Goal: Complete application form

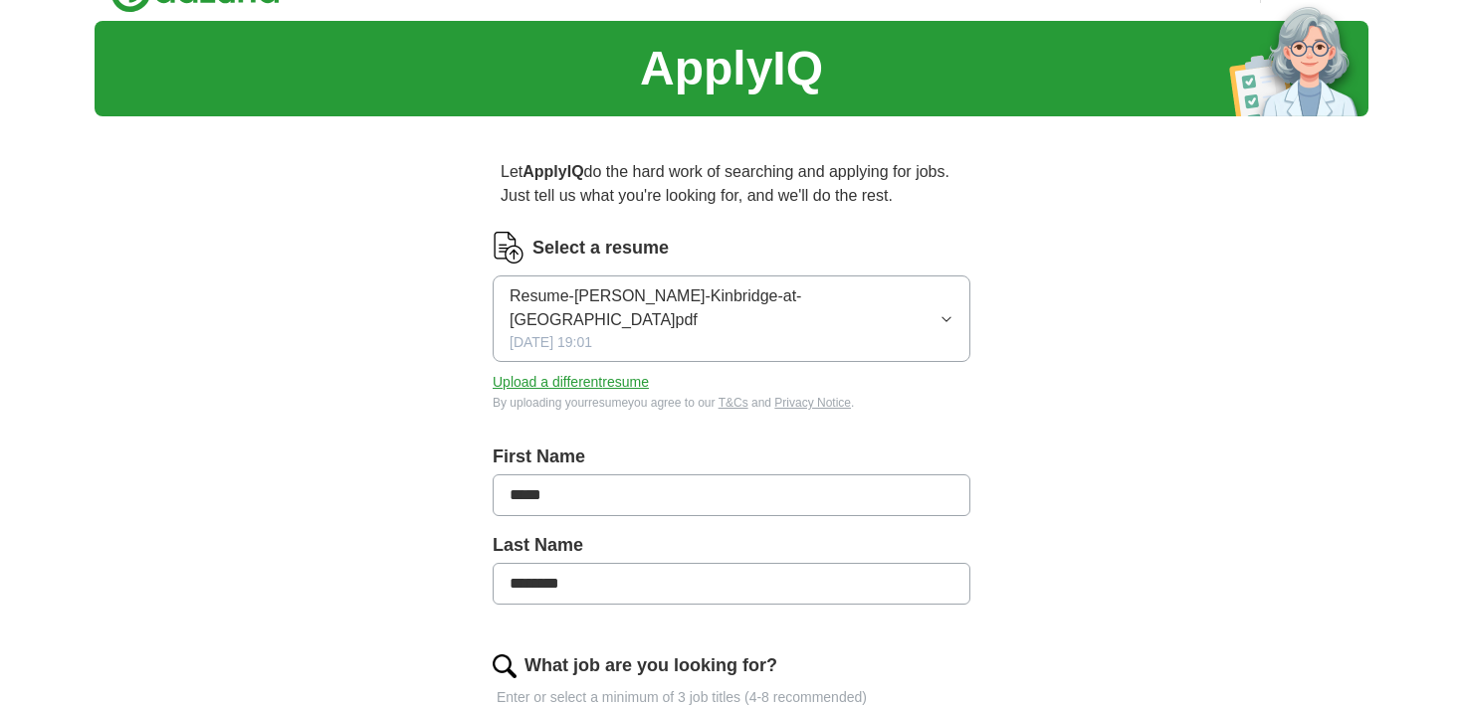
scroll to position [54, 0]
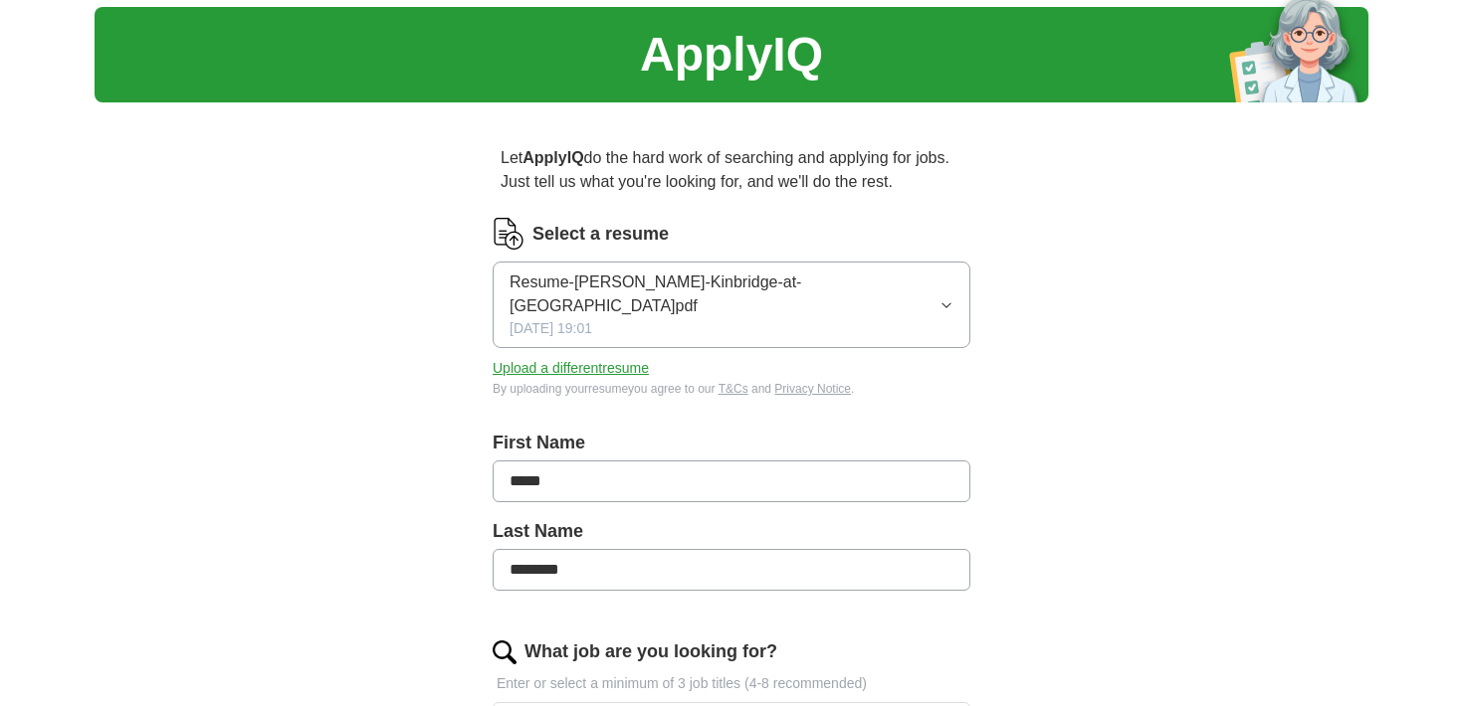
click at [921, 293] on button "Resume-[PERSON_NAME]-Kinbridge-at-[GEOGRAPHIC_DATA]pdf [DATE] 19:01" at bounding box center [732, 305] width 478 height 87
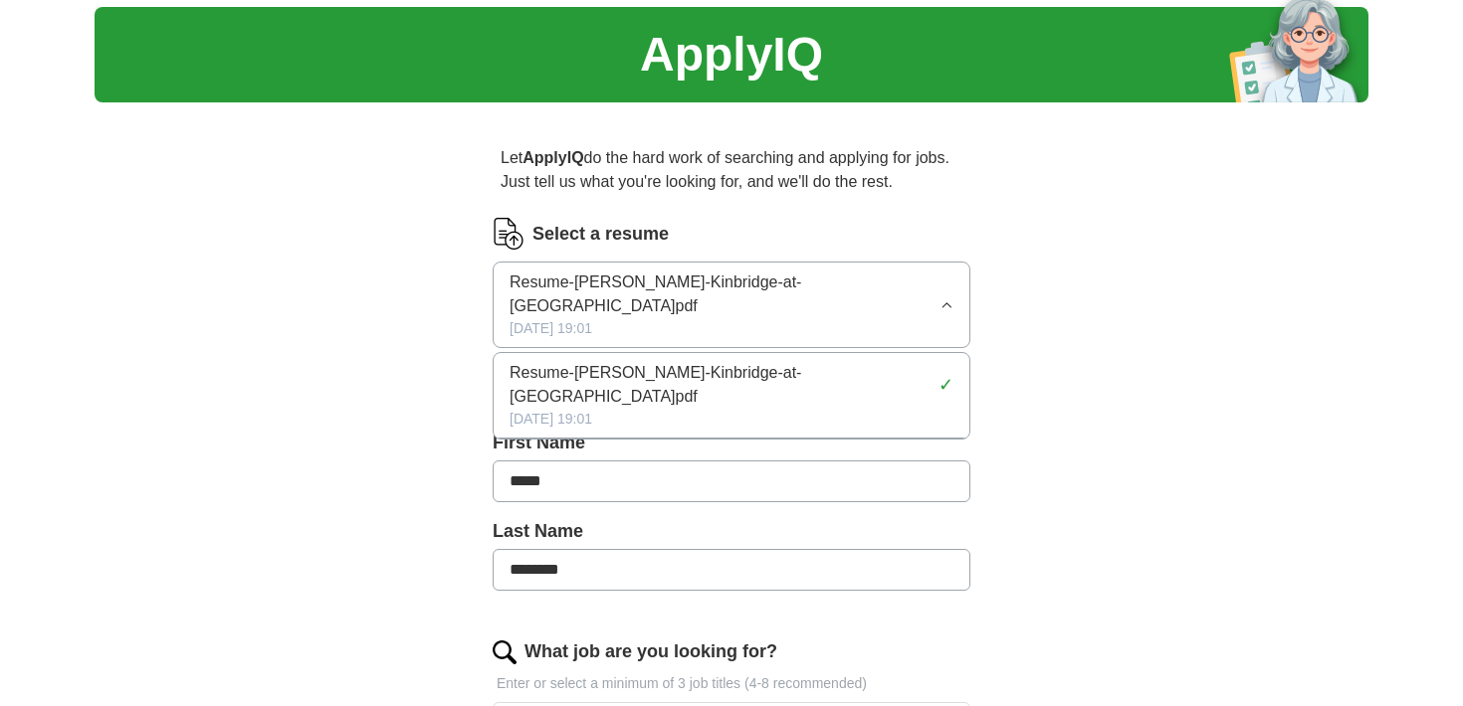
click at [921, 293] on button "Resume-[PERSON_NAME]-Kinbridge-at-[GEOGRAPHIC_DATA]pdf [DATE] 19:01" at bounding box center [732, 305] width 478 height 87
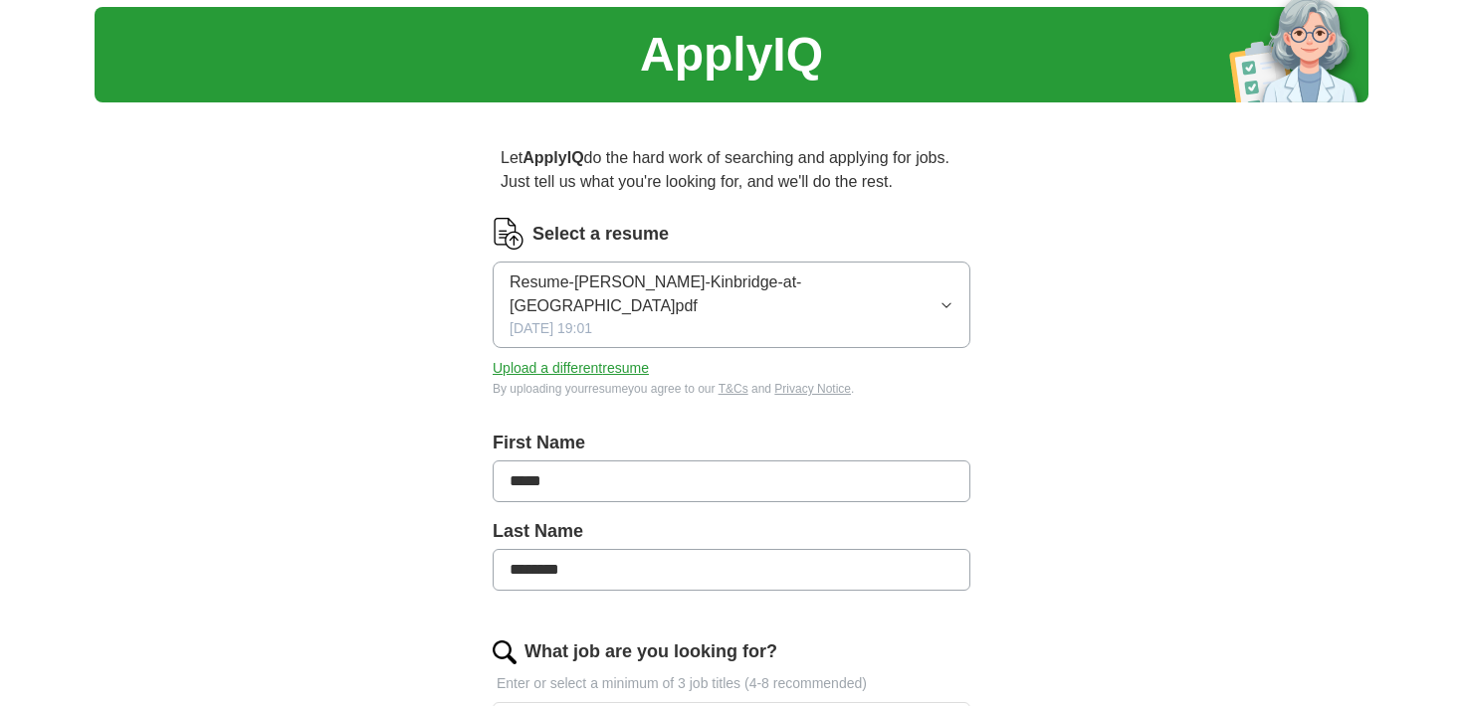
click at [837, 280] on span "Resume-[PERSON_NAME]-Kinbridge-at-[GEOGRAPHIC_DATA]pdf" at bounding box center [724, 295] width 430 height 48
click at [595, 358] on button "Upload a different resume" at bounding box center [571, 368] width 156 height 21
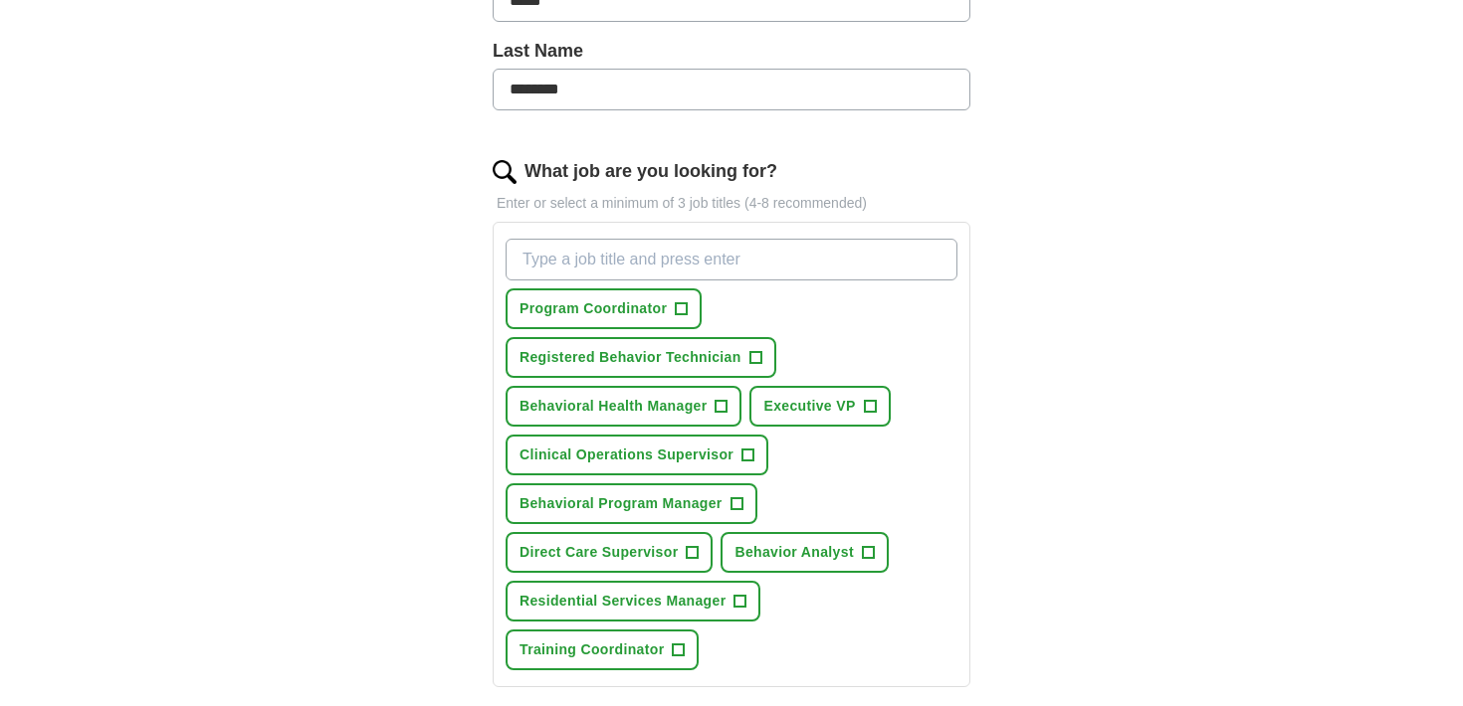
scroll to position [550, 0]
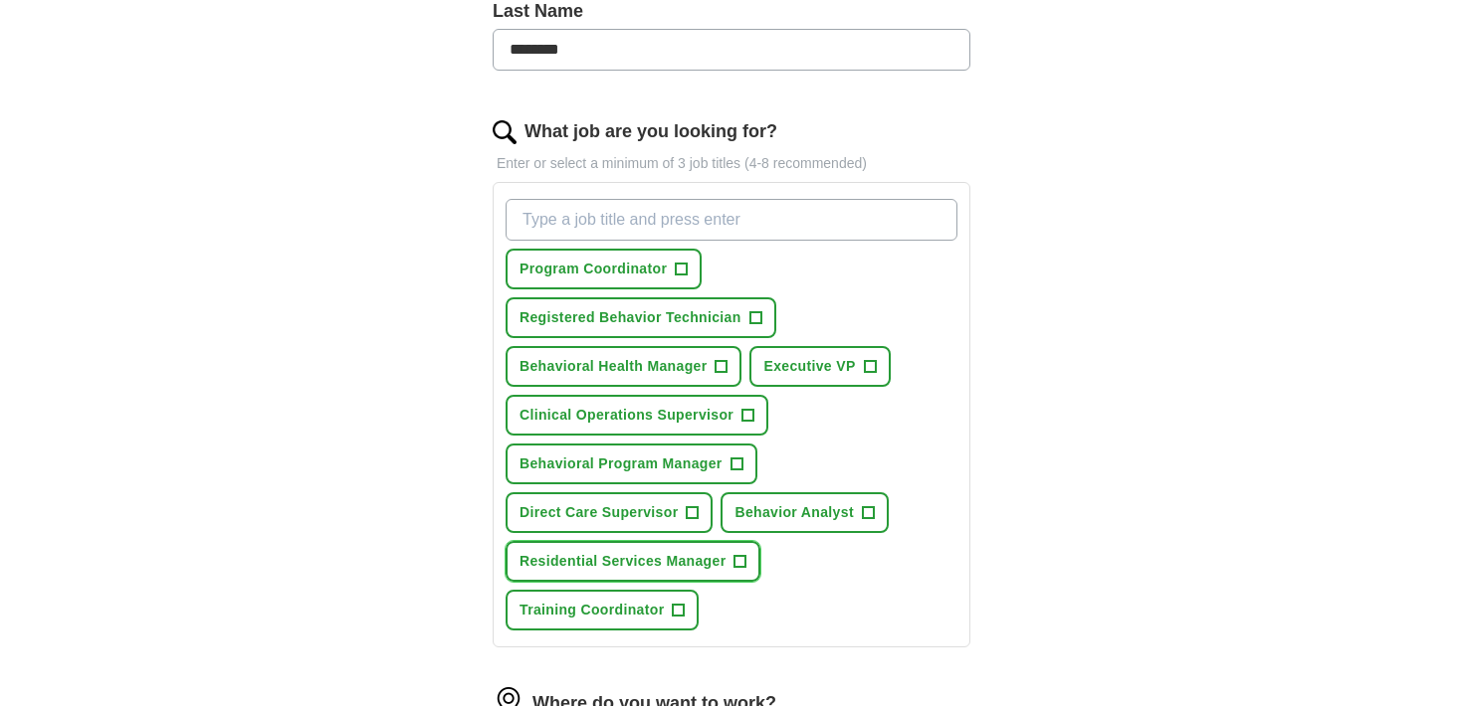
click at [697, 561] on span "Residential Services Manager" at bounding box center [622, 561] width 206 height 21
click at [819, 227] on input "What job are you looking for?" at bounding box center [731, 220] width 452 height 42
type input "residential director"
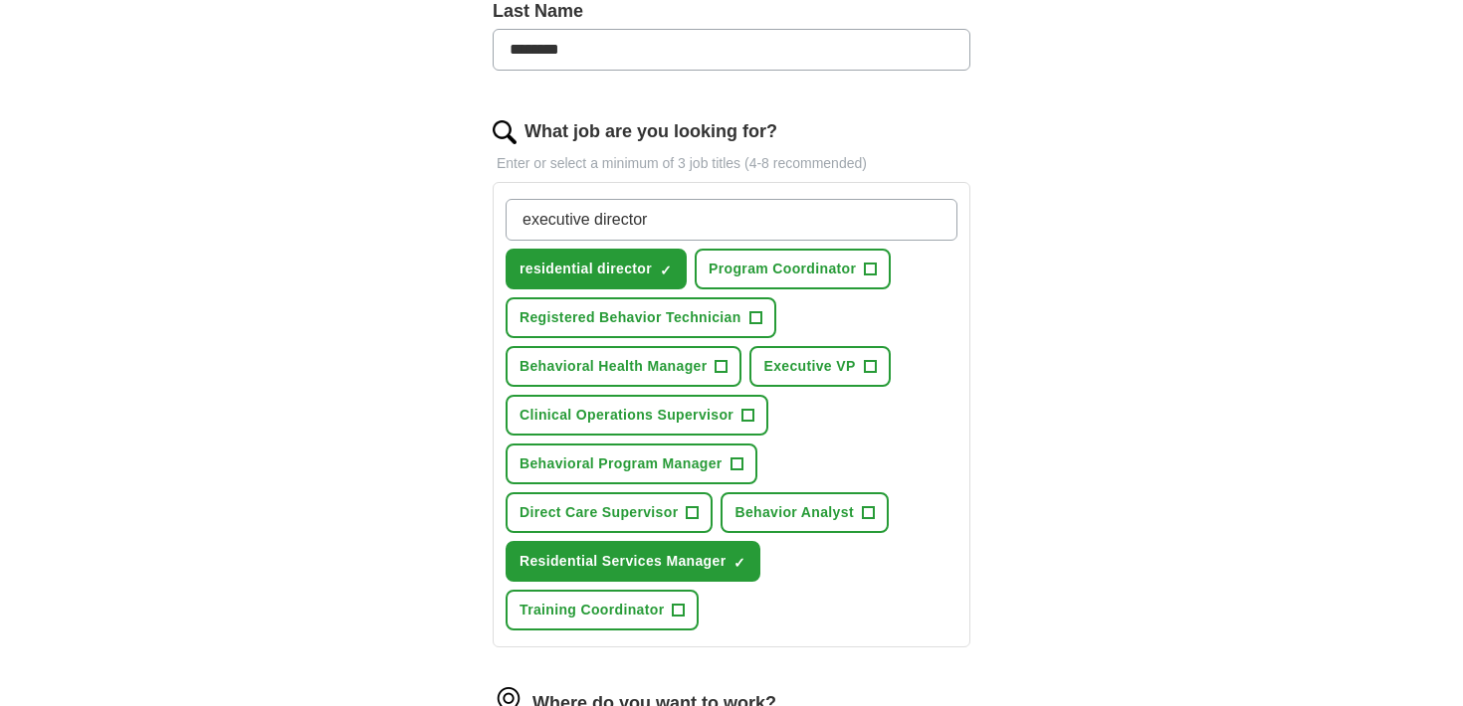
type input "executive director"
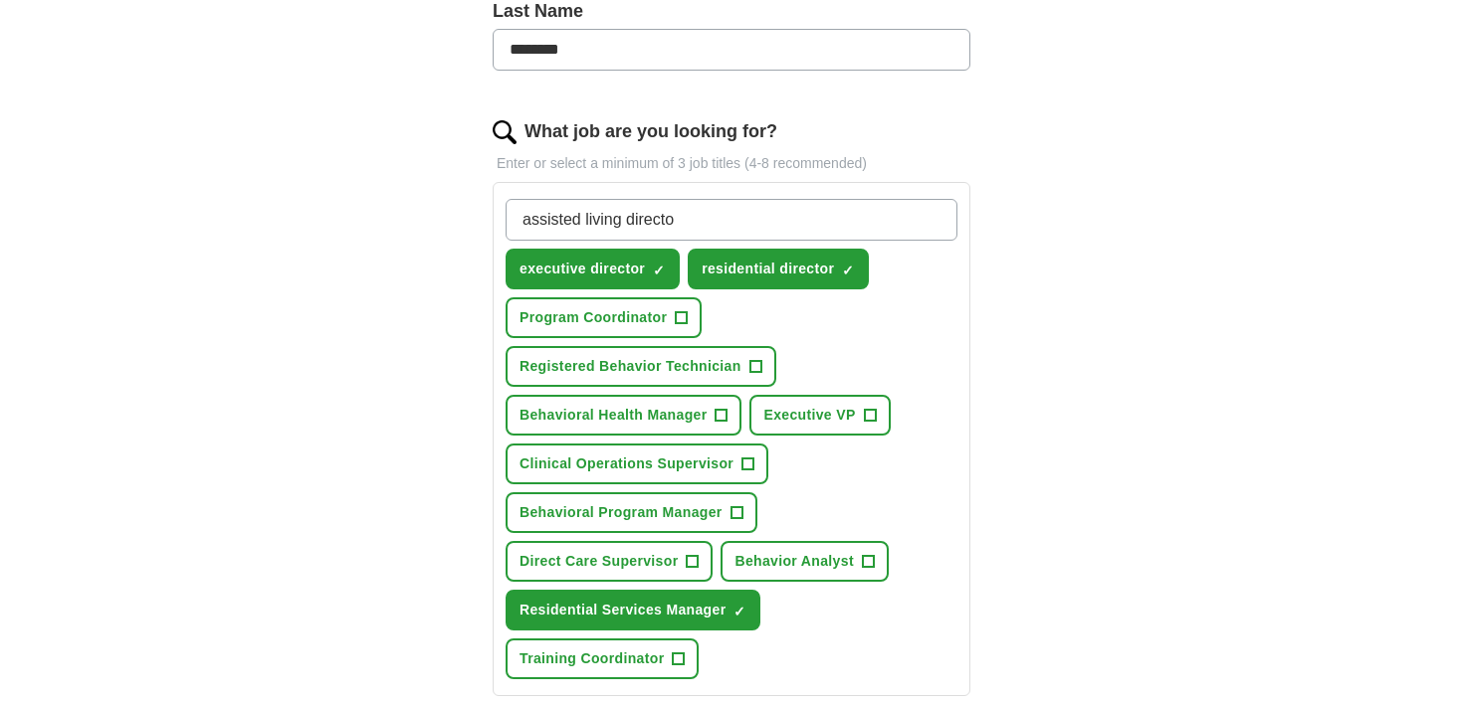
type input "assisted living director"
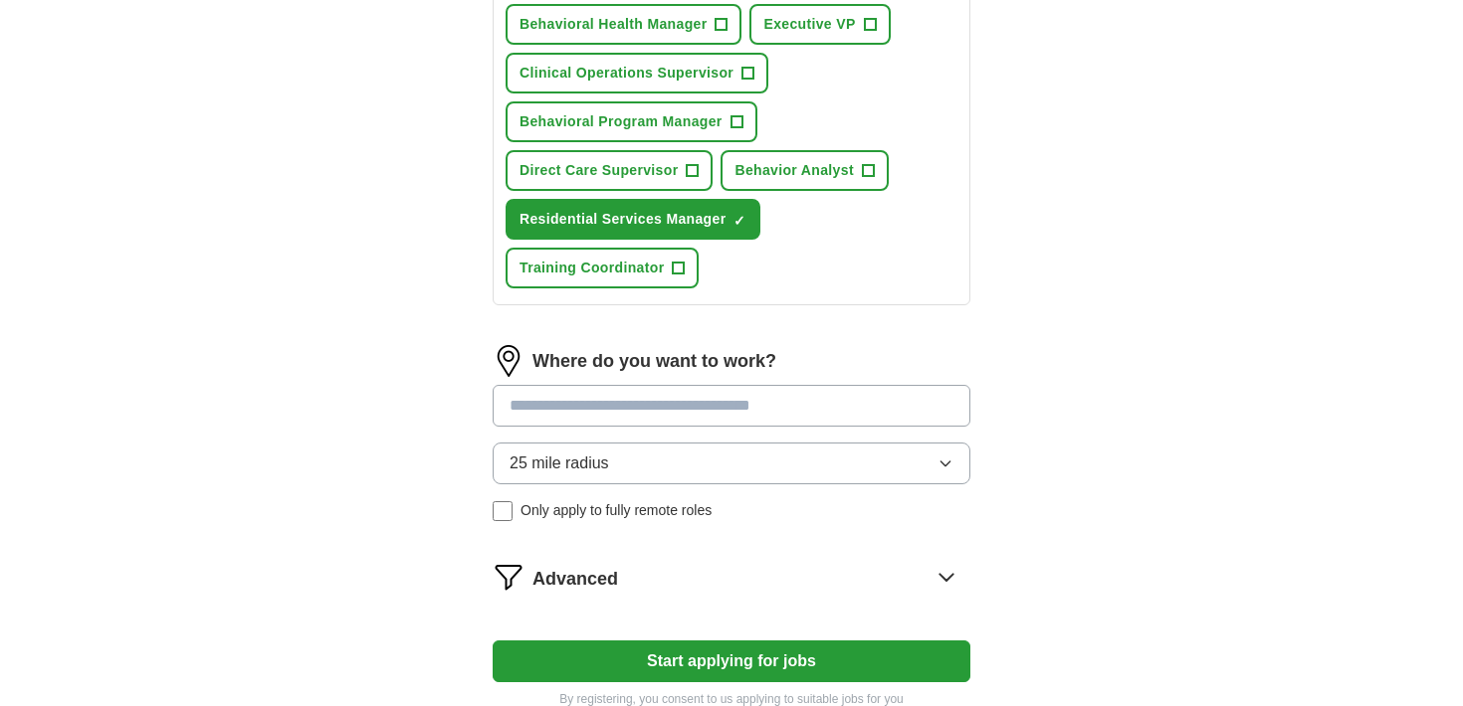
scroll to position [1025, 0]
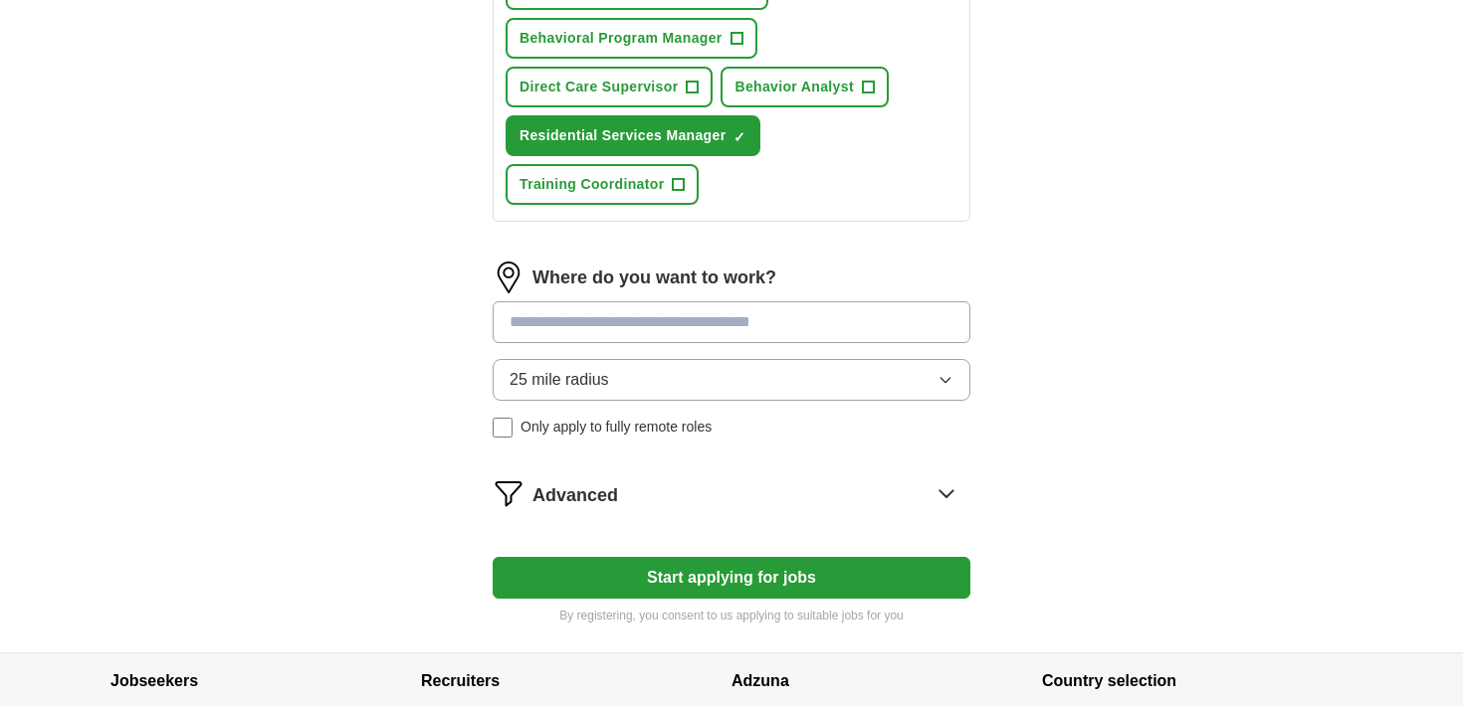
click at [837, 323] on input at bounding box center [732, 323] width 478 height 42
type input "*******"
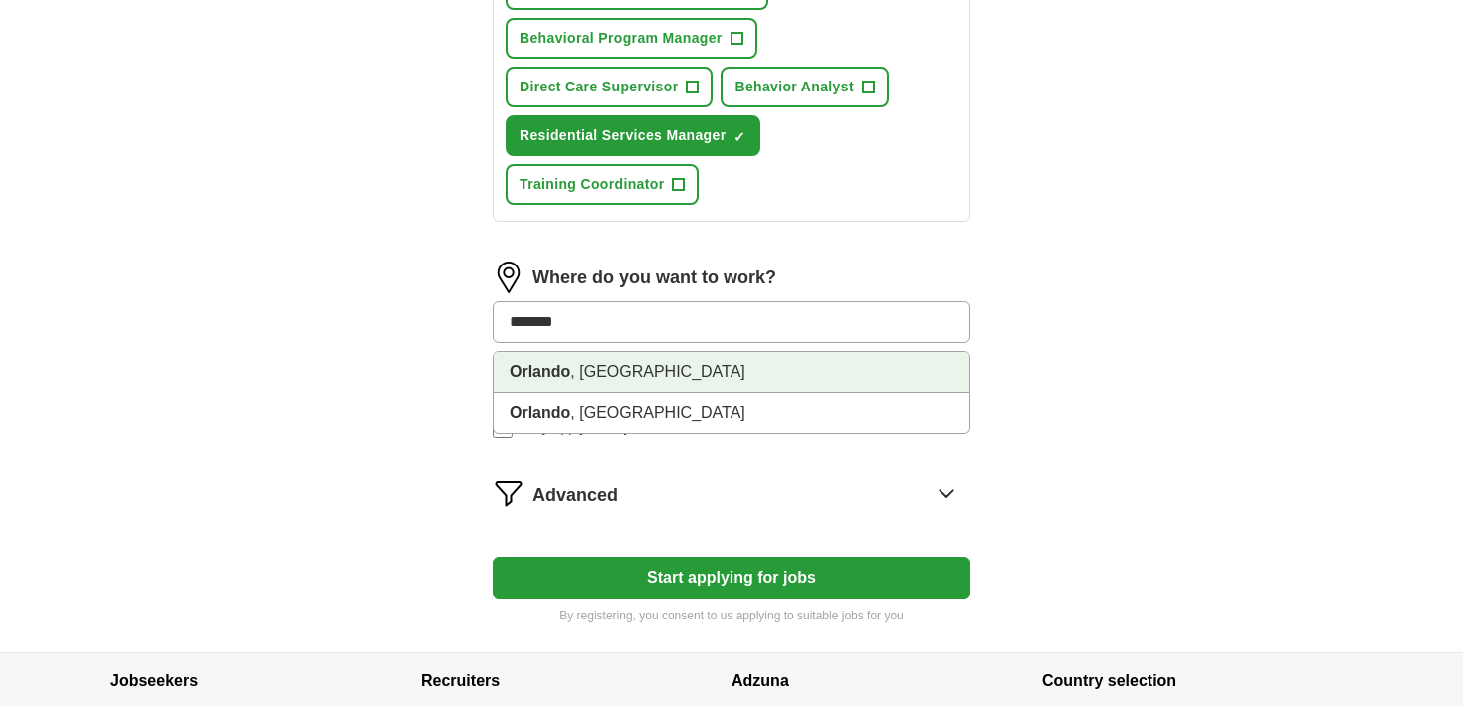
click at [829, 363] on li "[GEOGRAPHIC_DATA] , [GEOGRAPHIC_DATA]" at bounding box center [732, 372] width 476 height 41
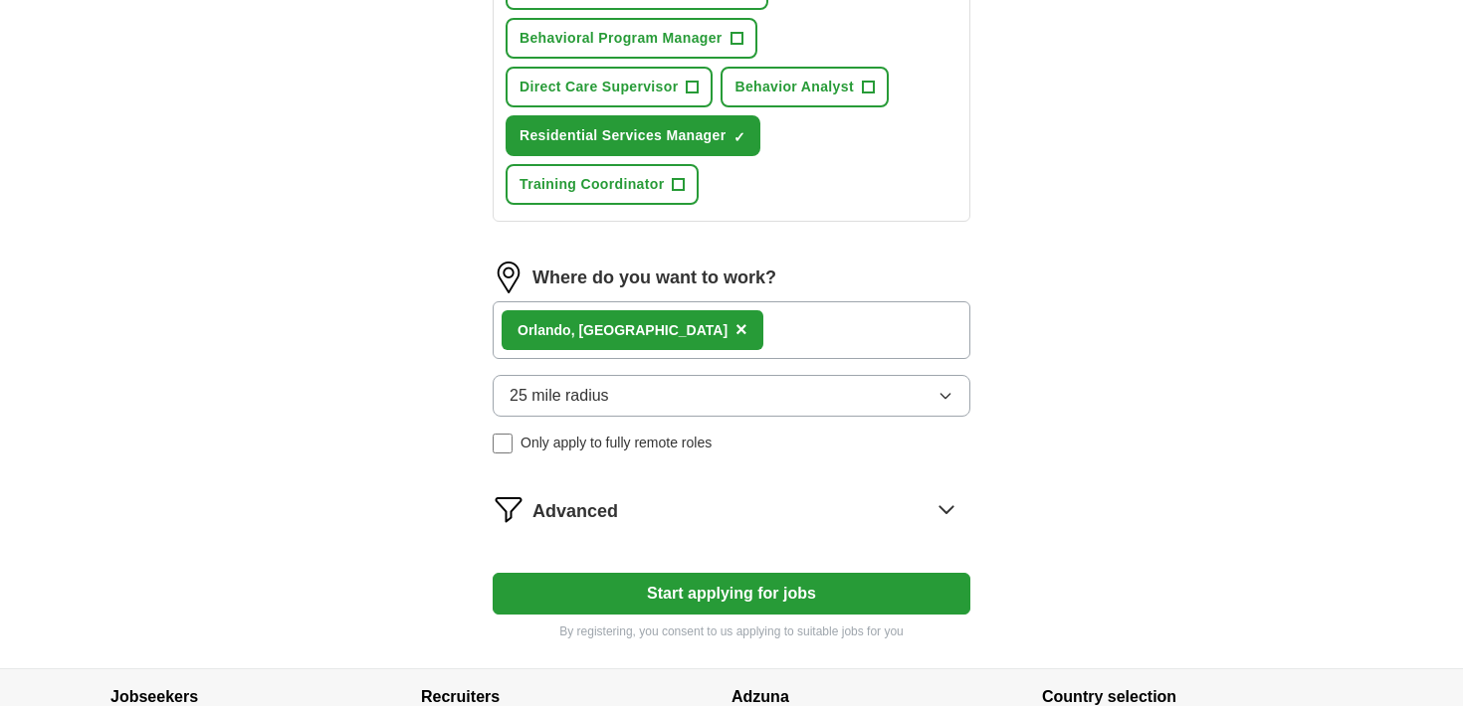
click at [863, 395] on button "25 mile radius" at bounding box center [732, 396] width 478 height 42
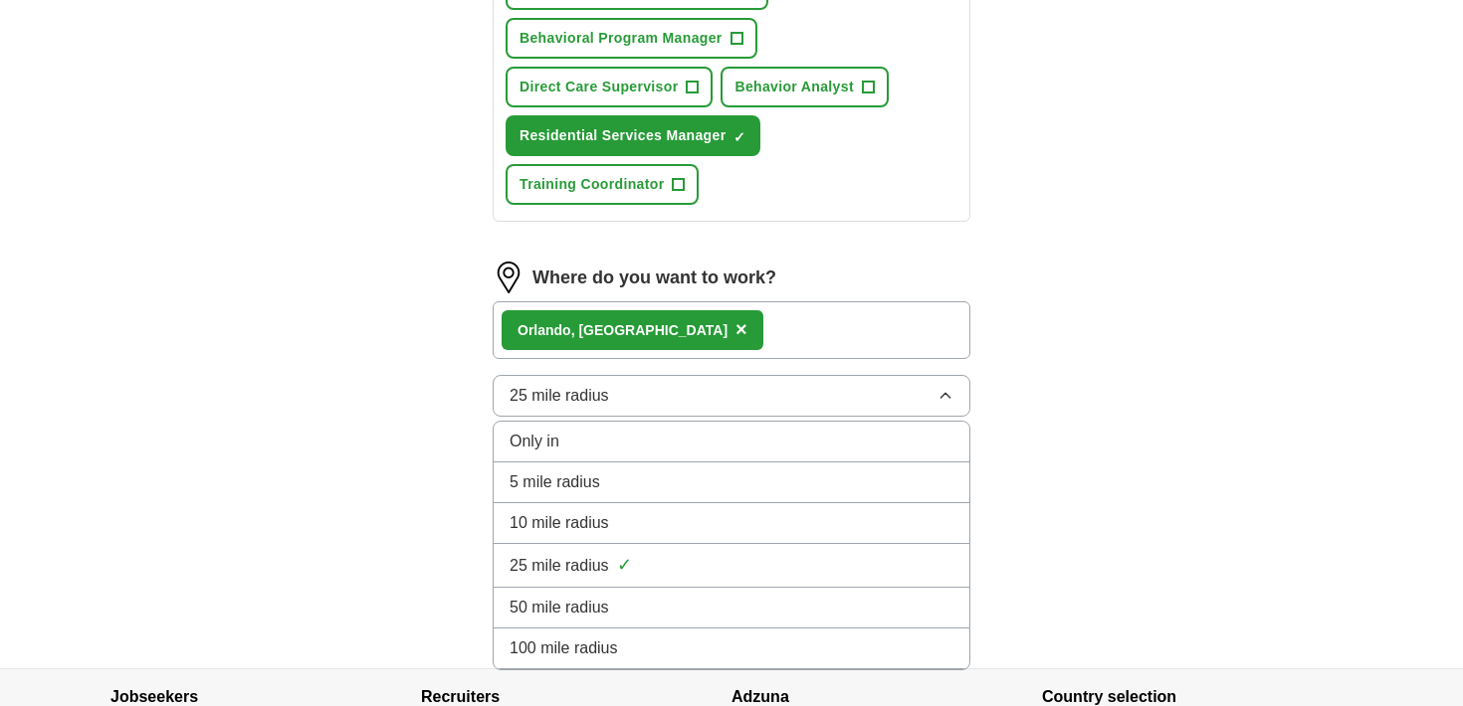
click at [863, 395] on button "25 mile radius" at bounding box center [732, 396] width 478 height 42
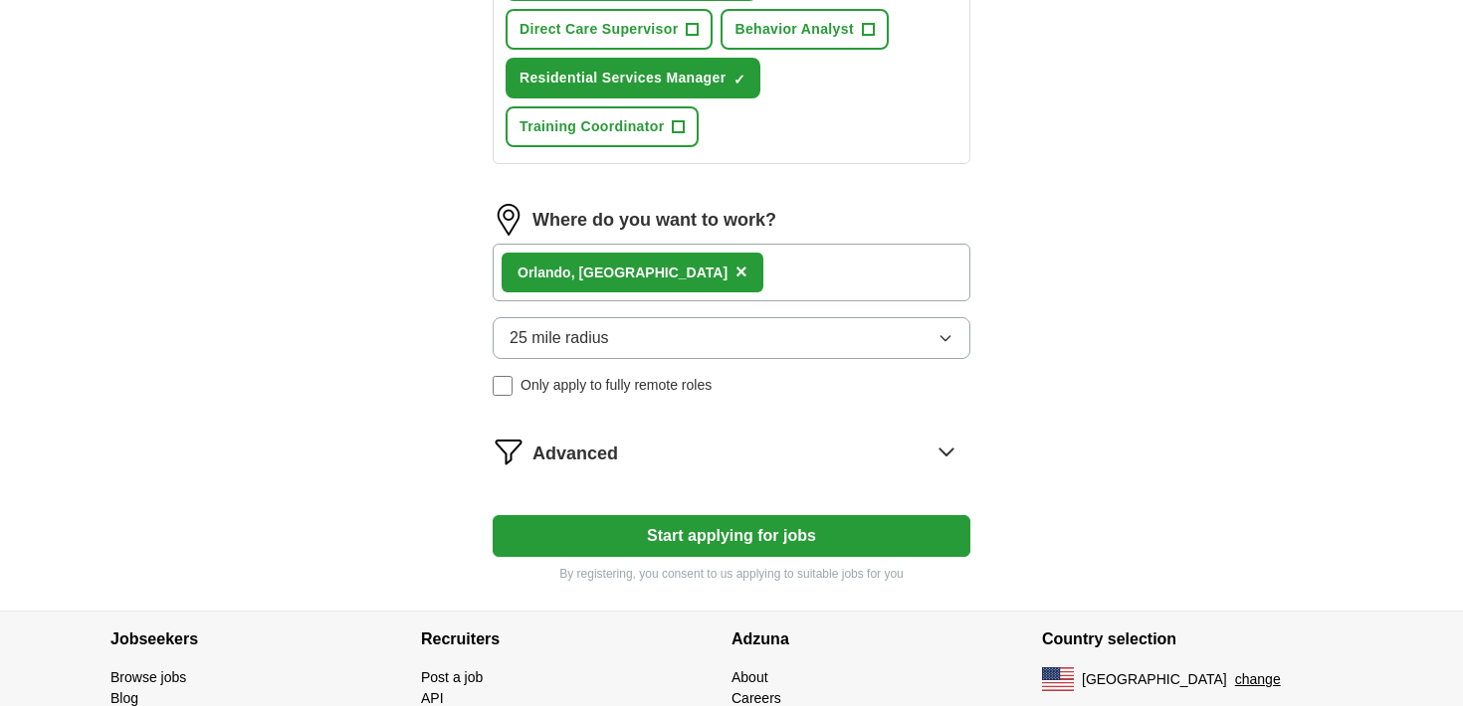
scroll to position [1084, 0]
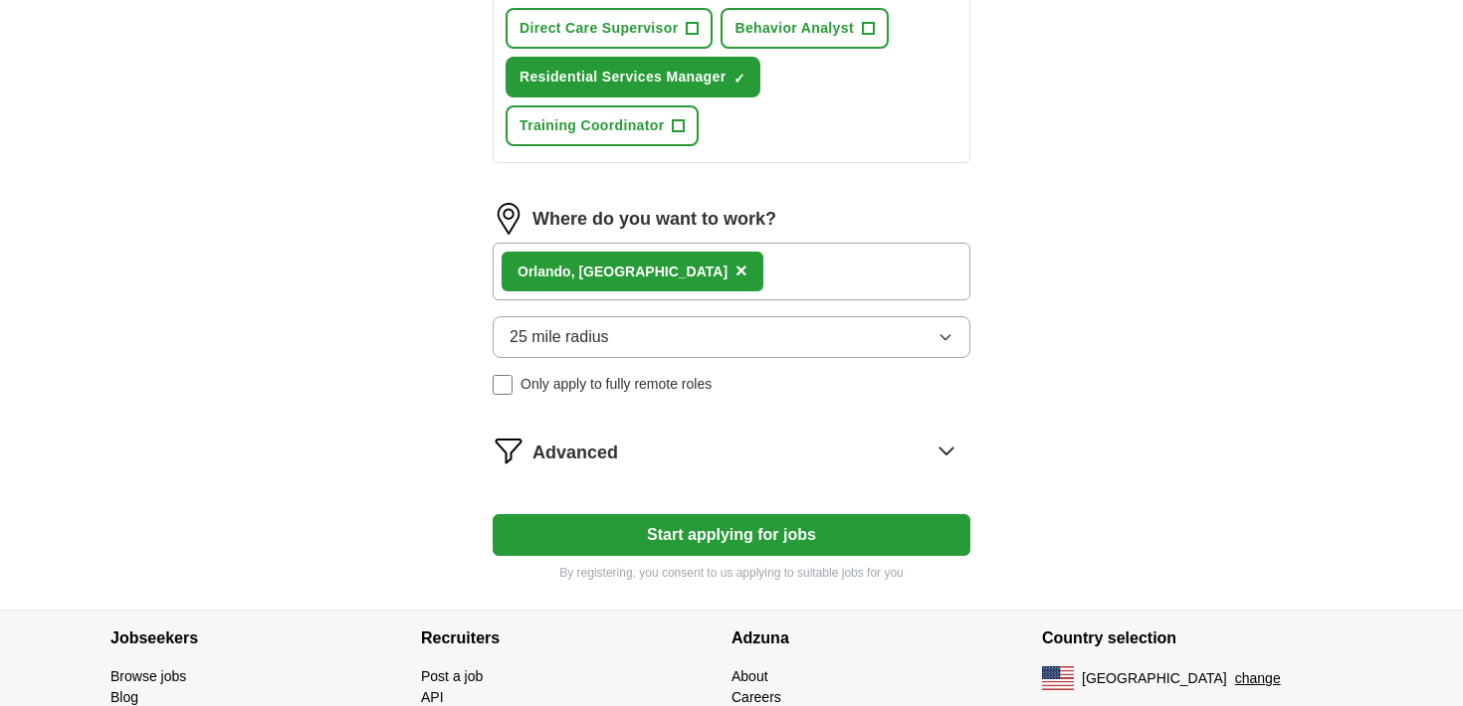
click at [941, 450] on icon at bounding box center [945, 451] width 13 height 7
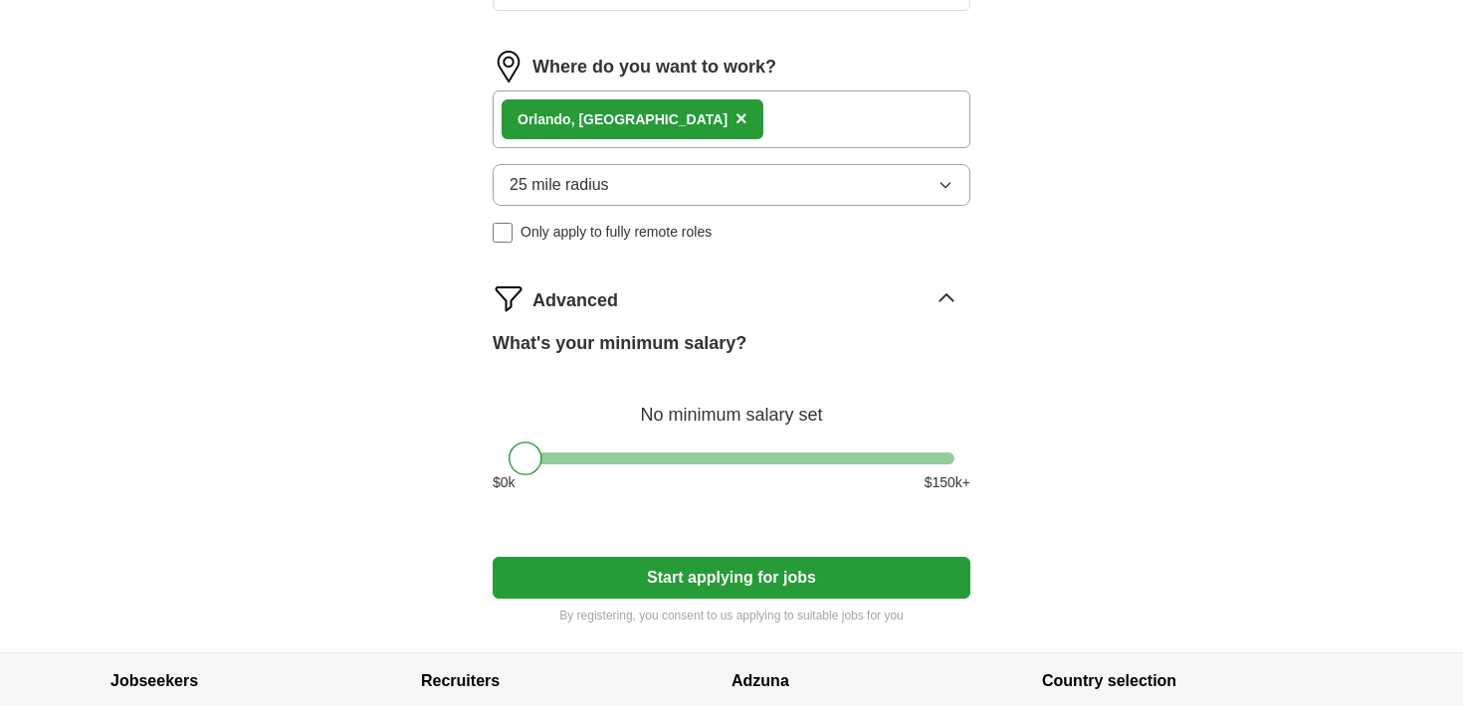
scroll to position [1237, 0]
click at [739, 455] on div at bounding box center [731, 458] width 446 height 12
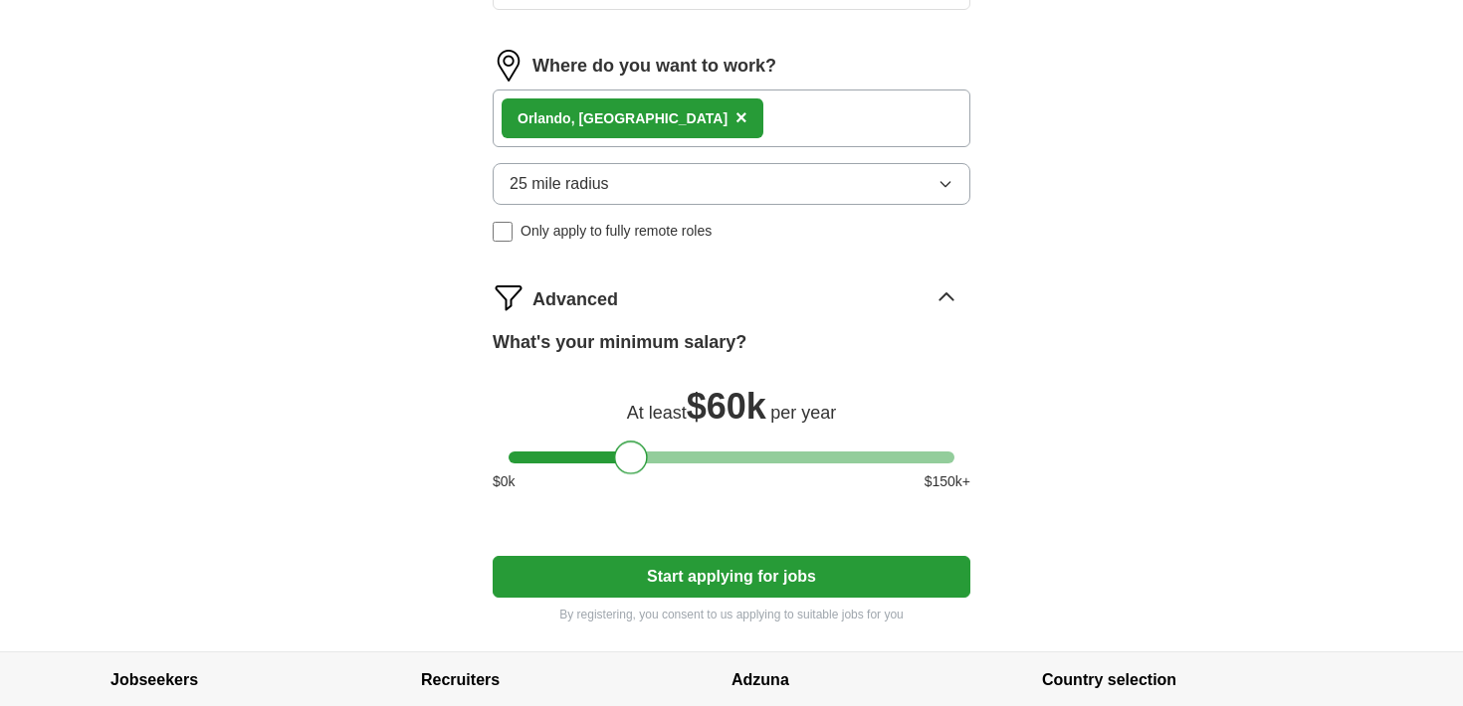
drag, startPoint x: 739, startPoint y: 455, endPoint x: 631, endPoint y: 458, distance: 108.5
click at [631, 458] on div at bounding box center [631, 458] width 34 height 34
click at [813, 573] on button "Start applying for jobs" at bounding box center [732, 577] width 478 height 42
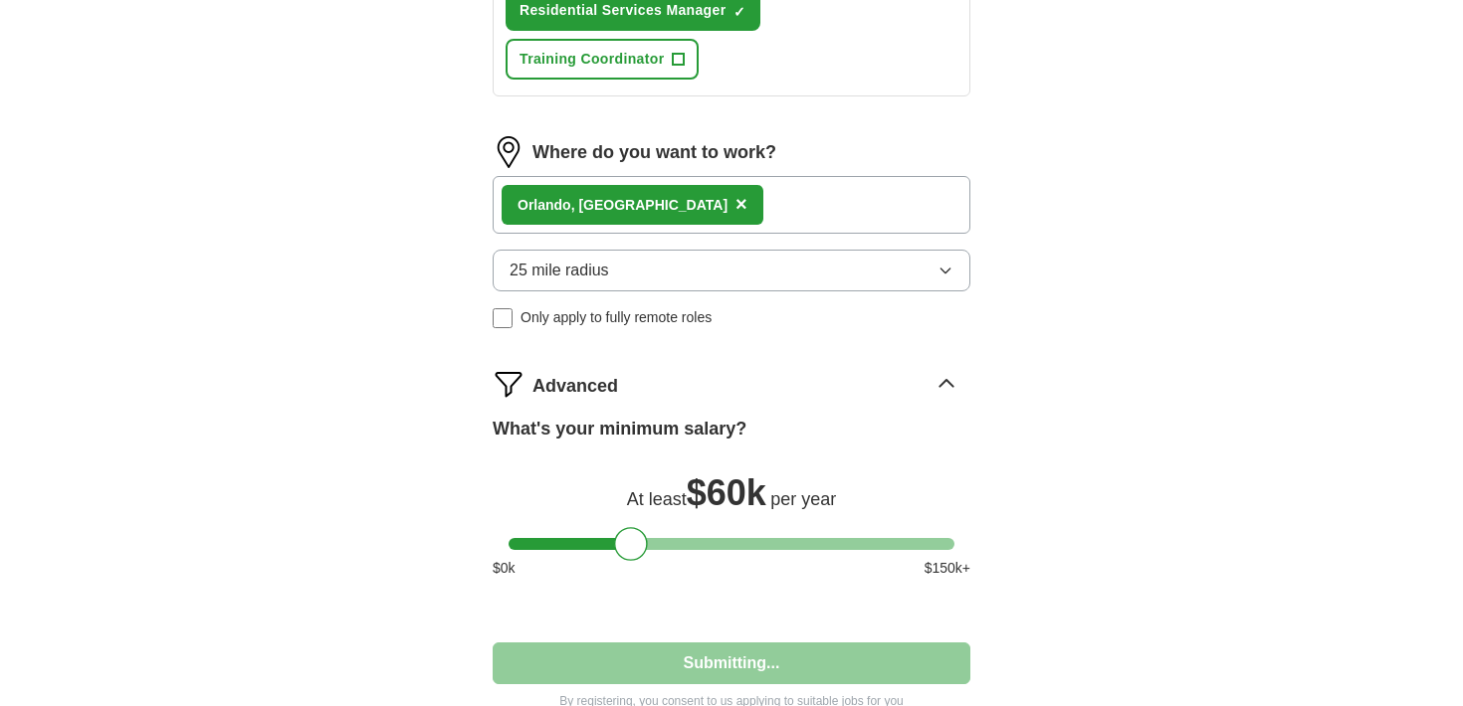
select select "**"
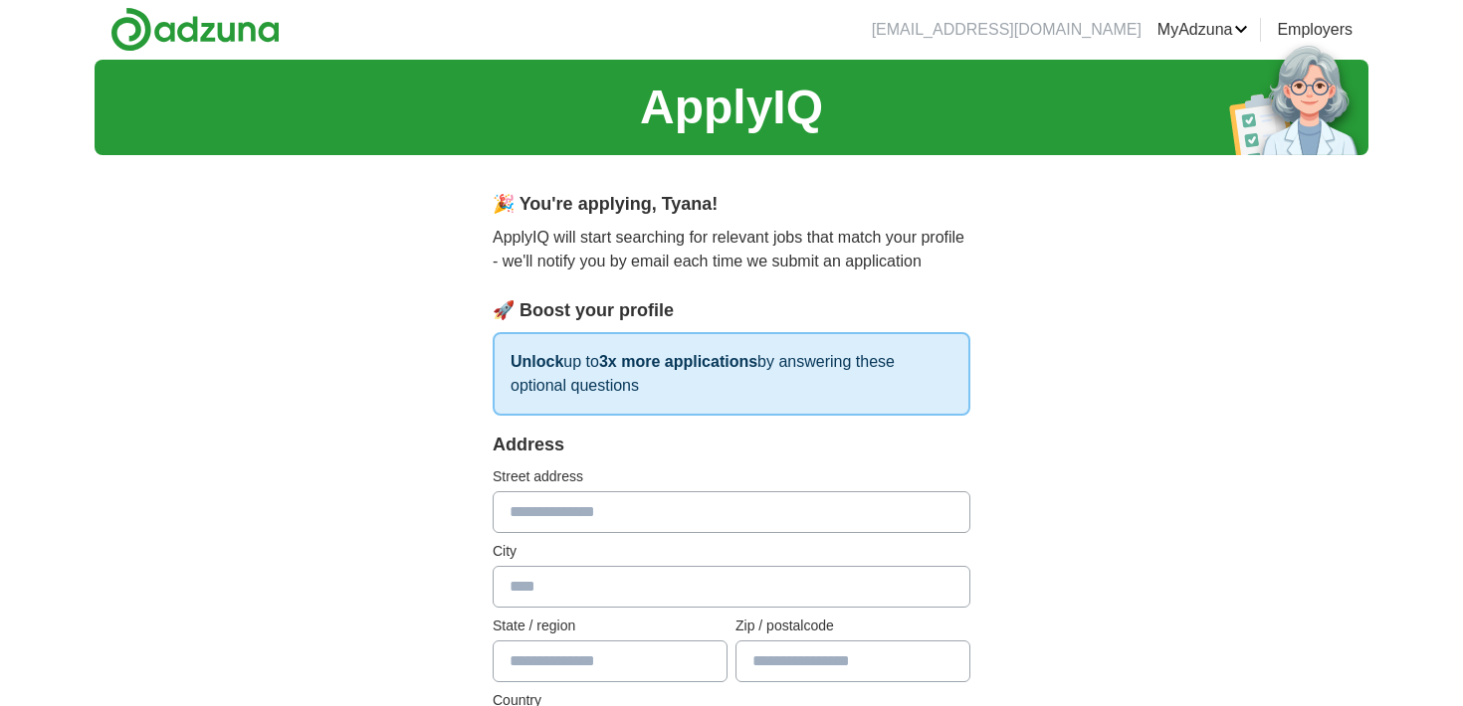
scroll to position [0, 0]
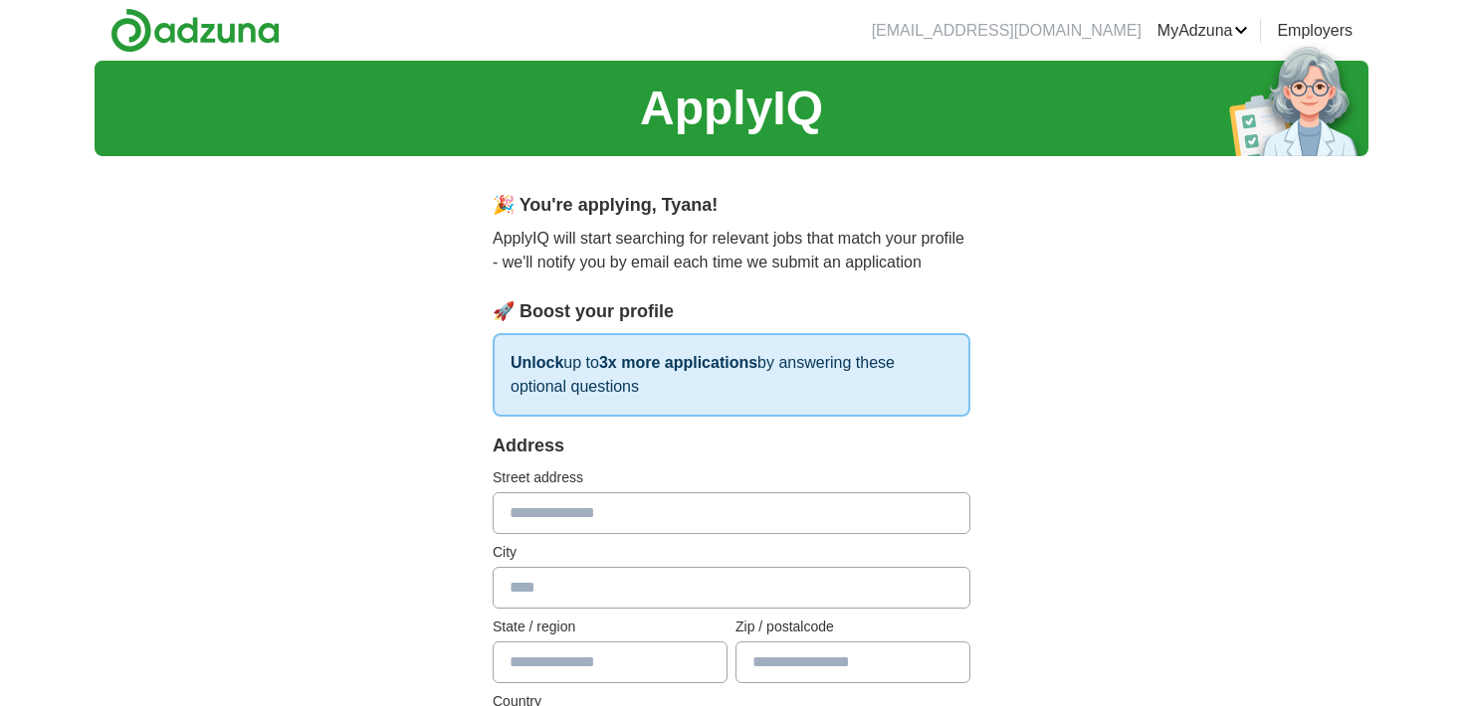
click at [748, 521] on input "text" at bounding box center [732, 514] width 478 height 42
type input "**********"
type input "*******"
type input "*****"
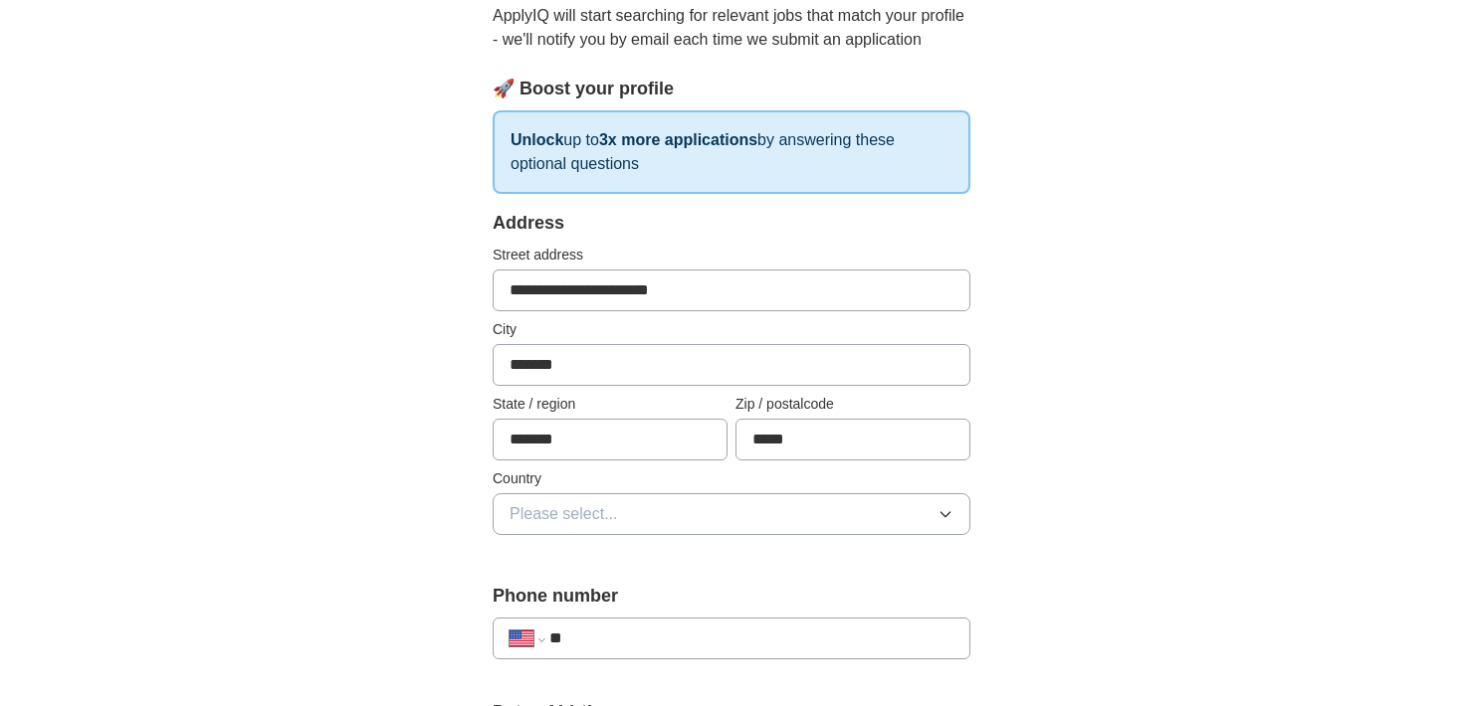
scroll to position [307, 0]
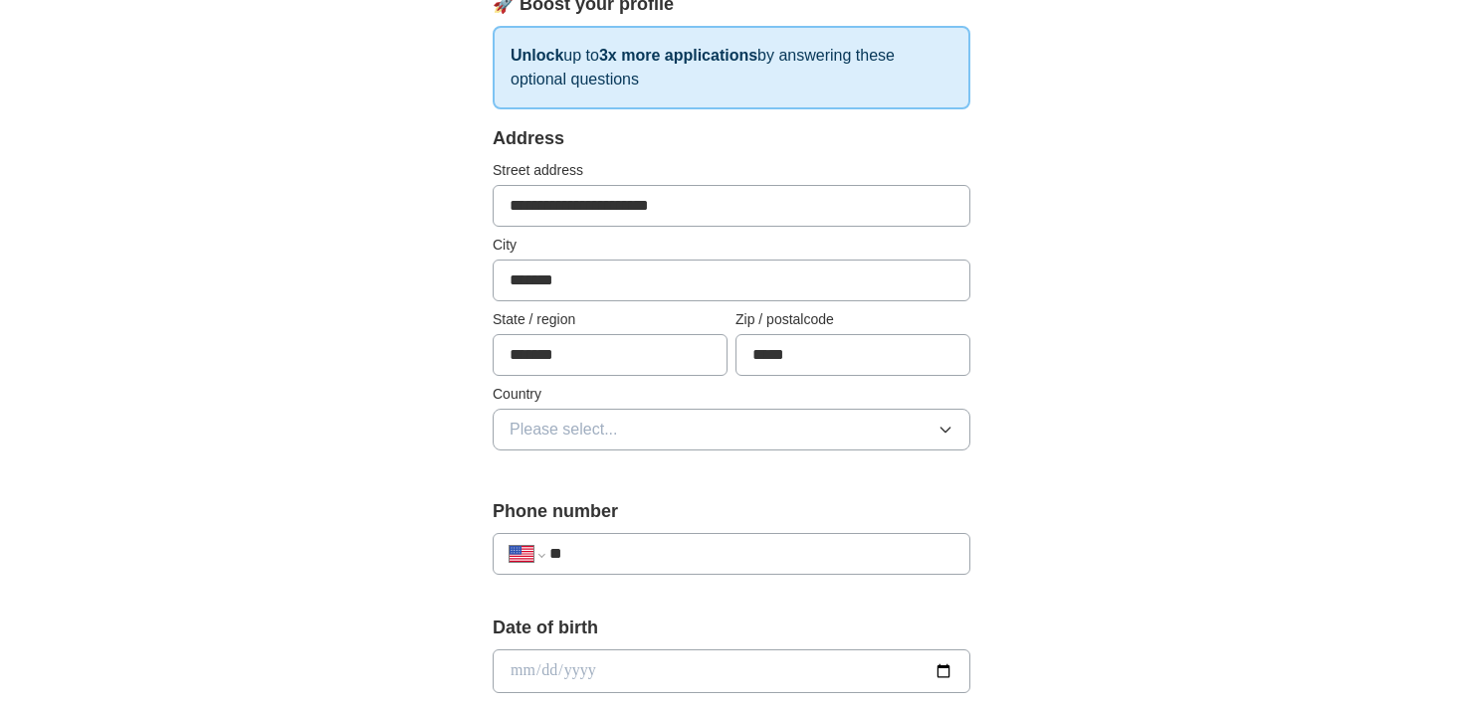
click at [702, 426] on button "Please select..." at bounding box center [732, 430] width 478 height 42
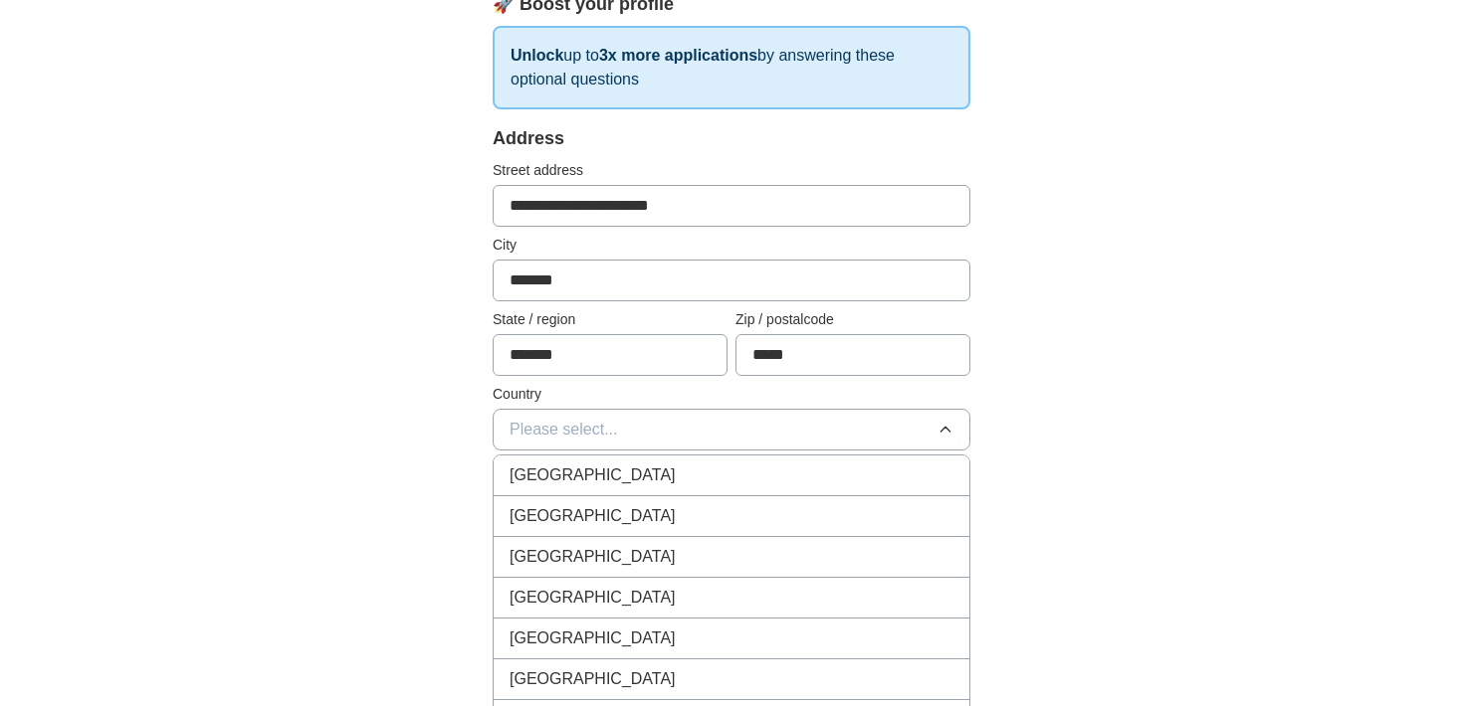
click at [686, 504] on li "[GEOGRAPHIC_DATA]" at bounding box center [732, 517] width 476 height 41
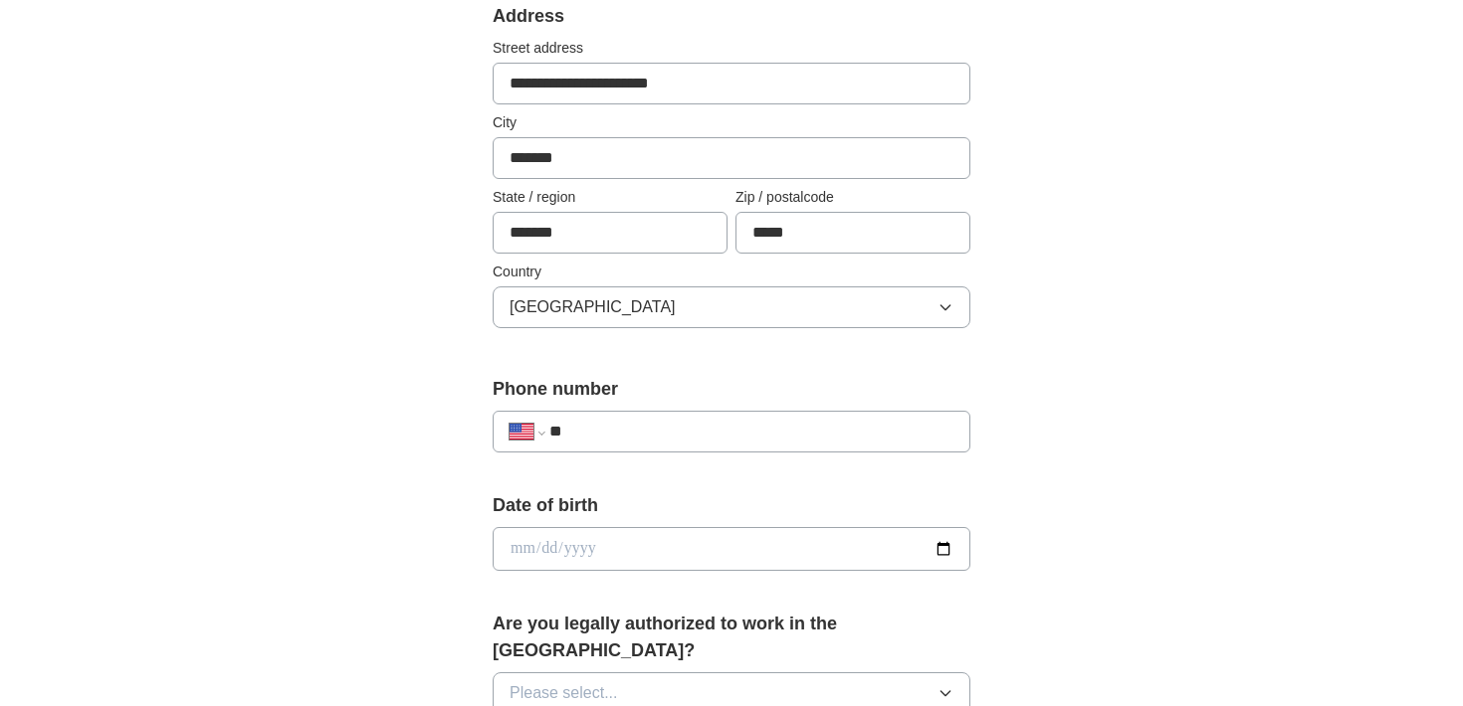
scroll to position [455, 0]
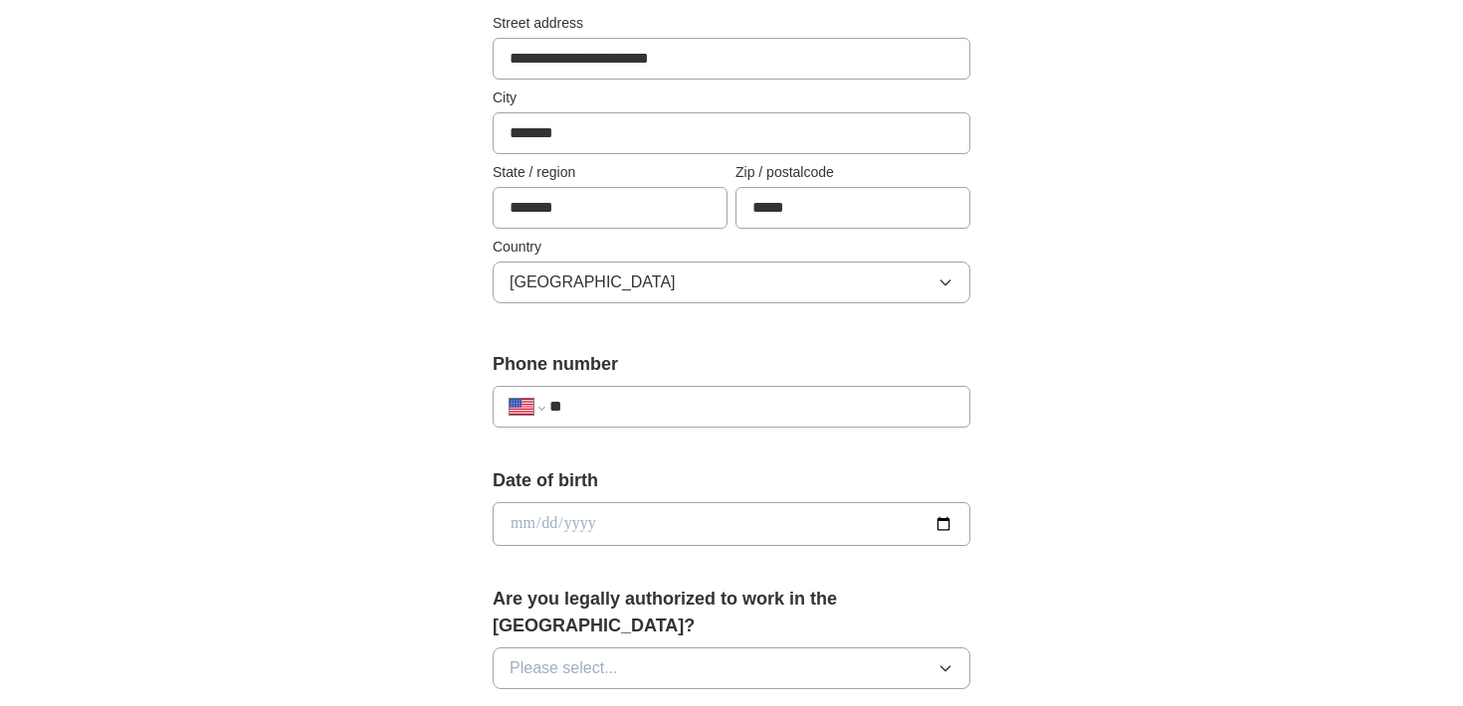
click at [671, 397] on input "**" at bounding box center [751, 407] width 404 height 24
type input "**********"
click at [760, 509] on input "date" at bounding box center [732, 525] width 478 height 44
type input "**********"
click at [767, 648] on button "Please select..." at bounding box center [732, 669] width 478 height 42
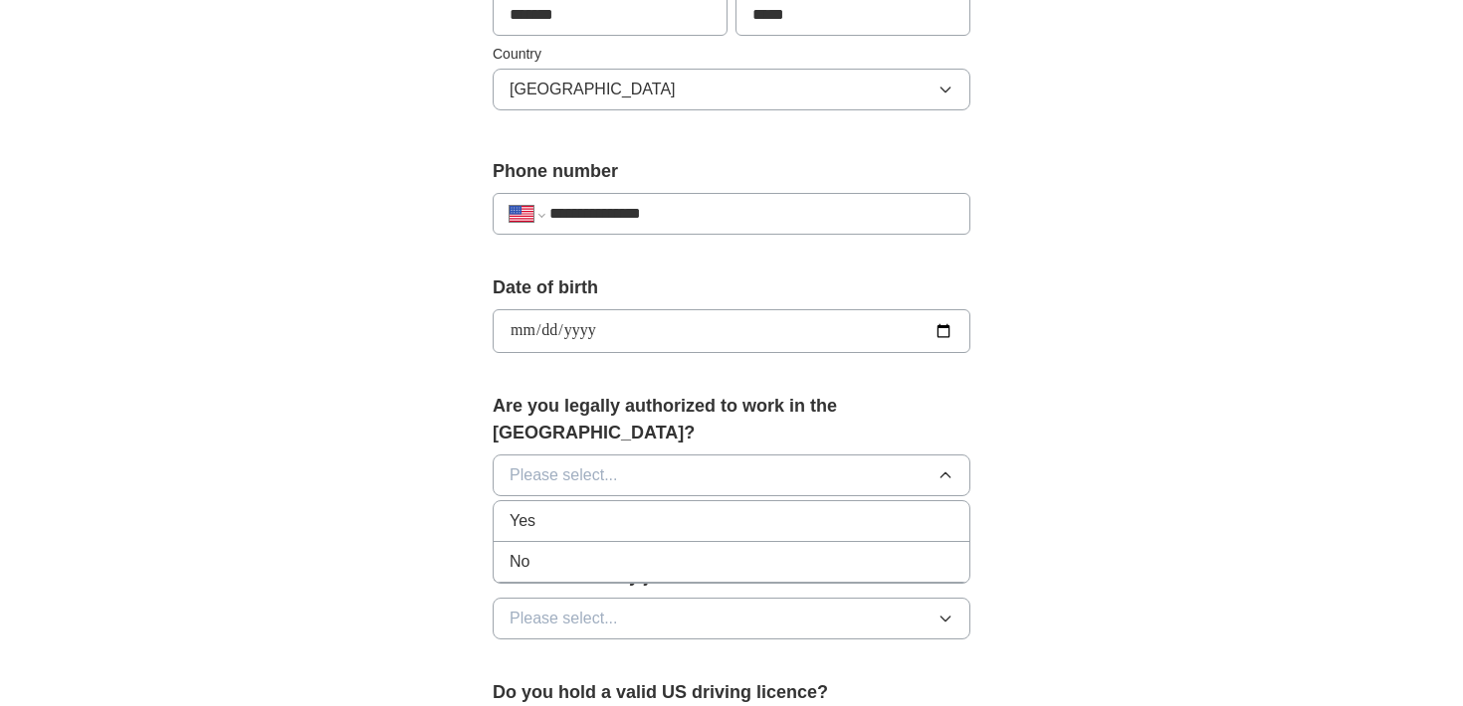
scroll to position [649, 0]
click at [698, 508] on div "Yes" at bounding box center [731, 520] width 444 height 24
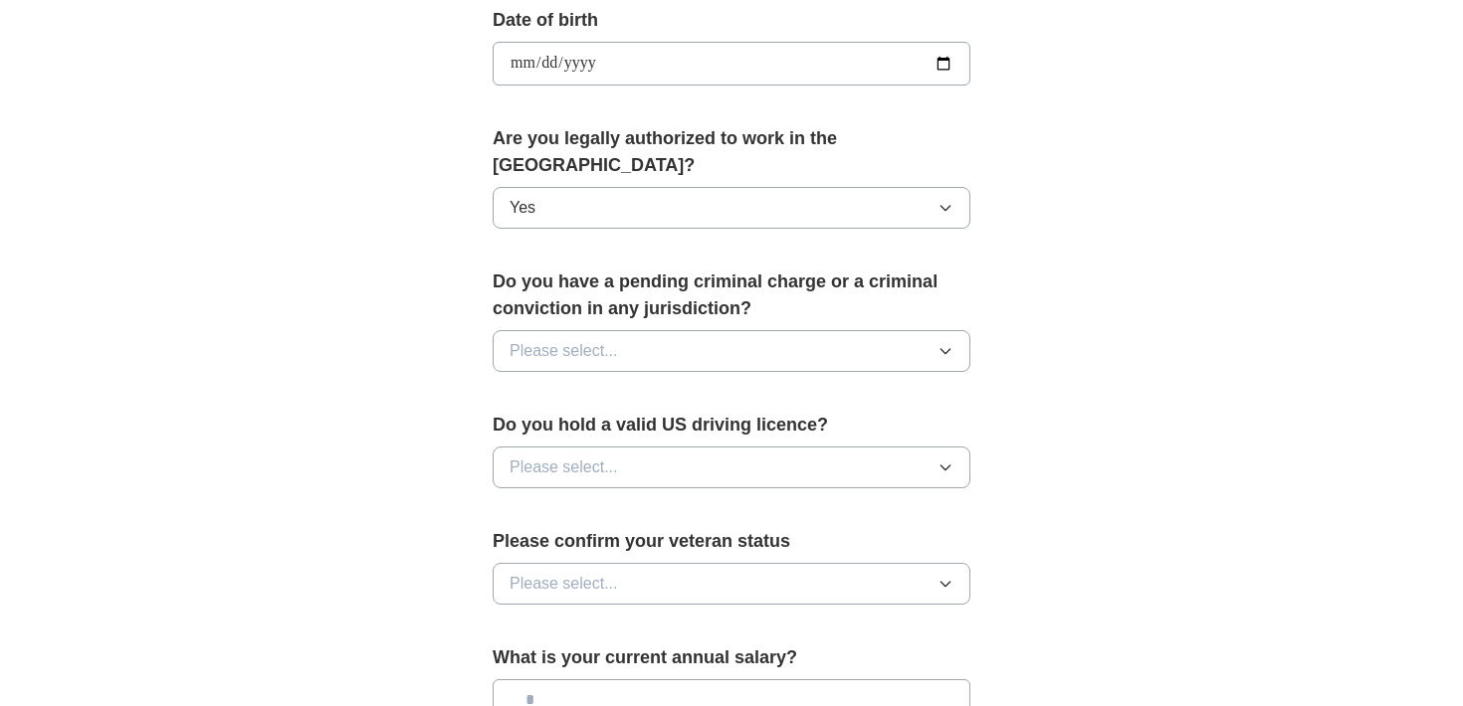
scroll to position [916, 0]
click at [759, 329] on button "Please select..." at bounding box center [732, 350] width 478 height 42
click at [728, 425] on div "No" at bounding box center [731, 437] width 444 height 24
click at [705, 446] on button "Please select..." at bounding box center [732, 467] width 478 height 42
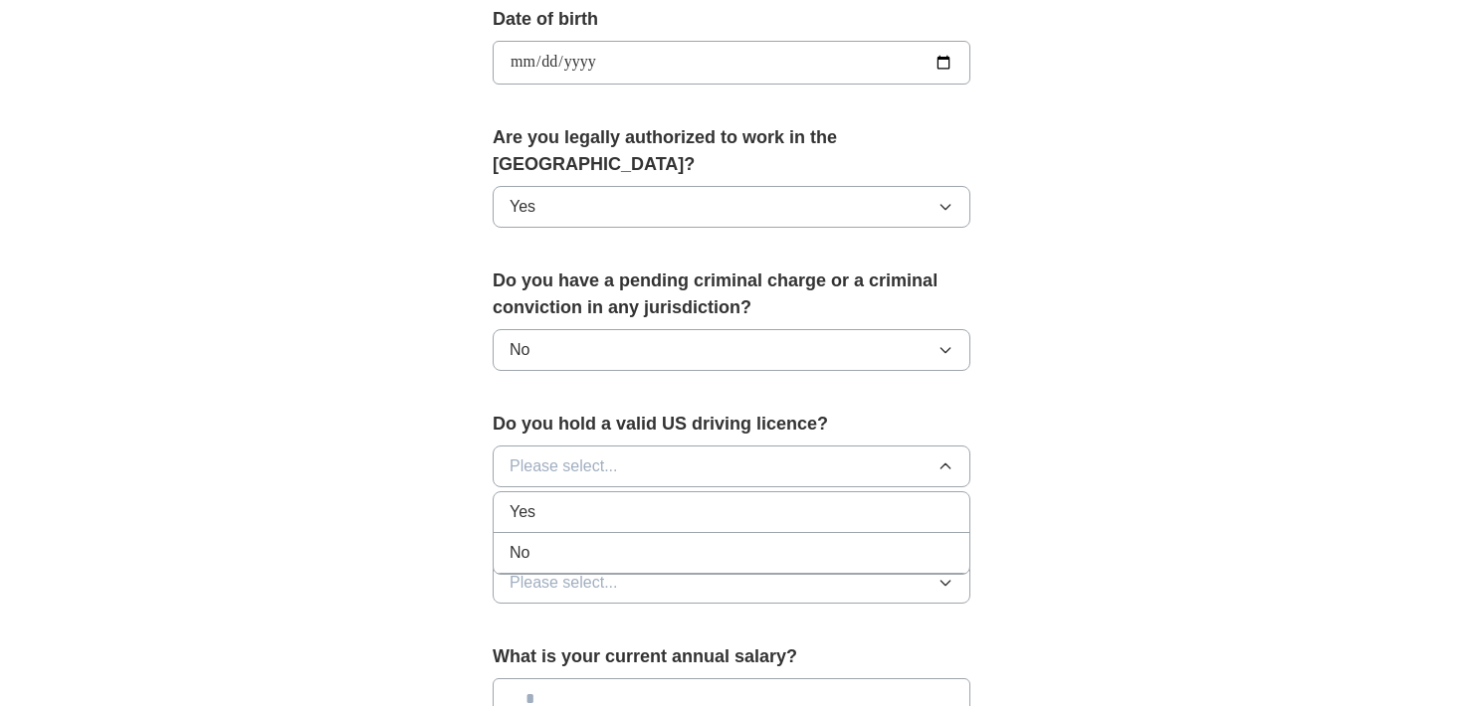
click at [662, 501] on div "Yes" at bounding box center [731, 513] width 444 height 24
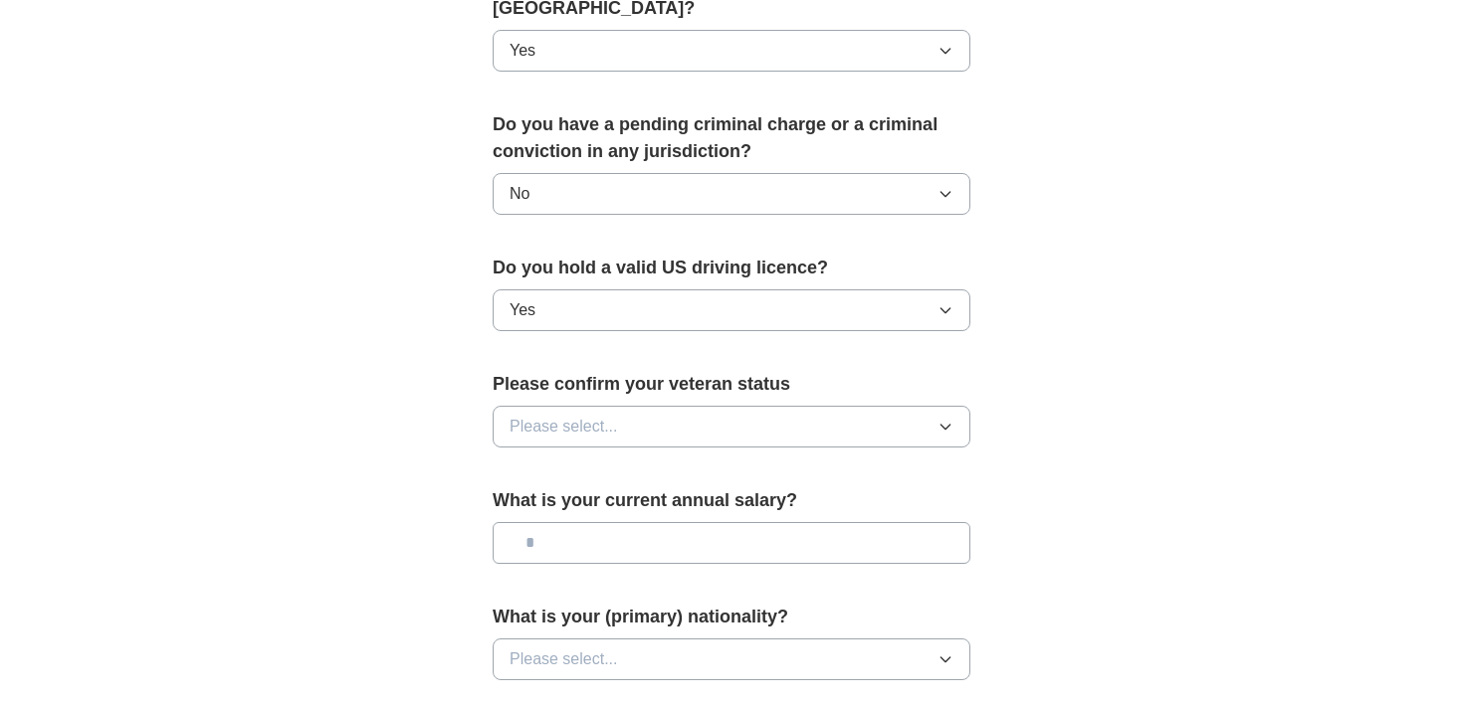
scroll to position [1074, 0]
click at [686, 405] on button "Please select..." at bounding box center [732, 426] width 478 height 42
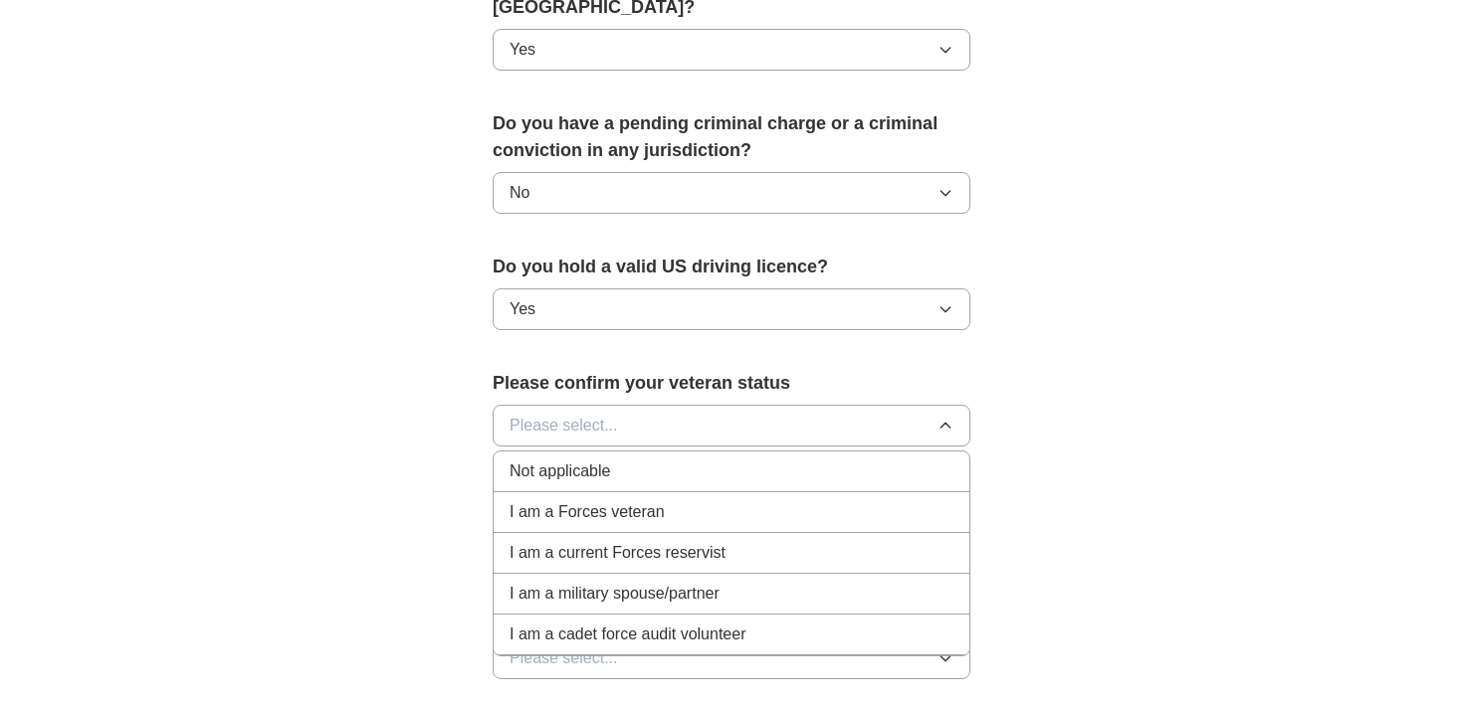
click at [659, 457] on li "Not applicable" at bounding box center [732, 472] width 476 height 41
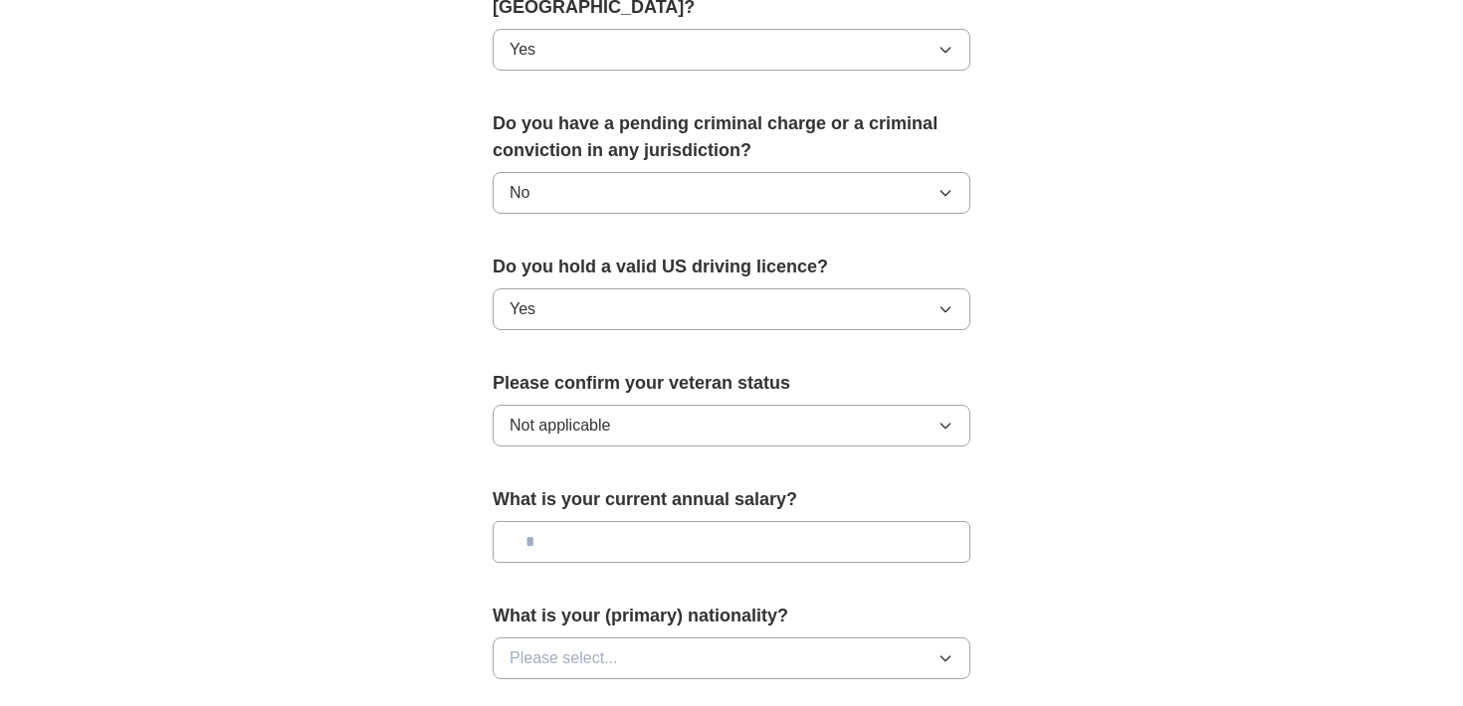
scroll to position [1199, 0]
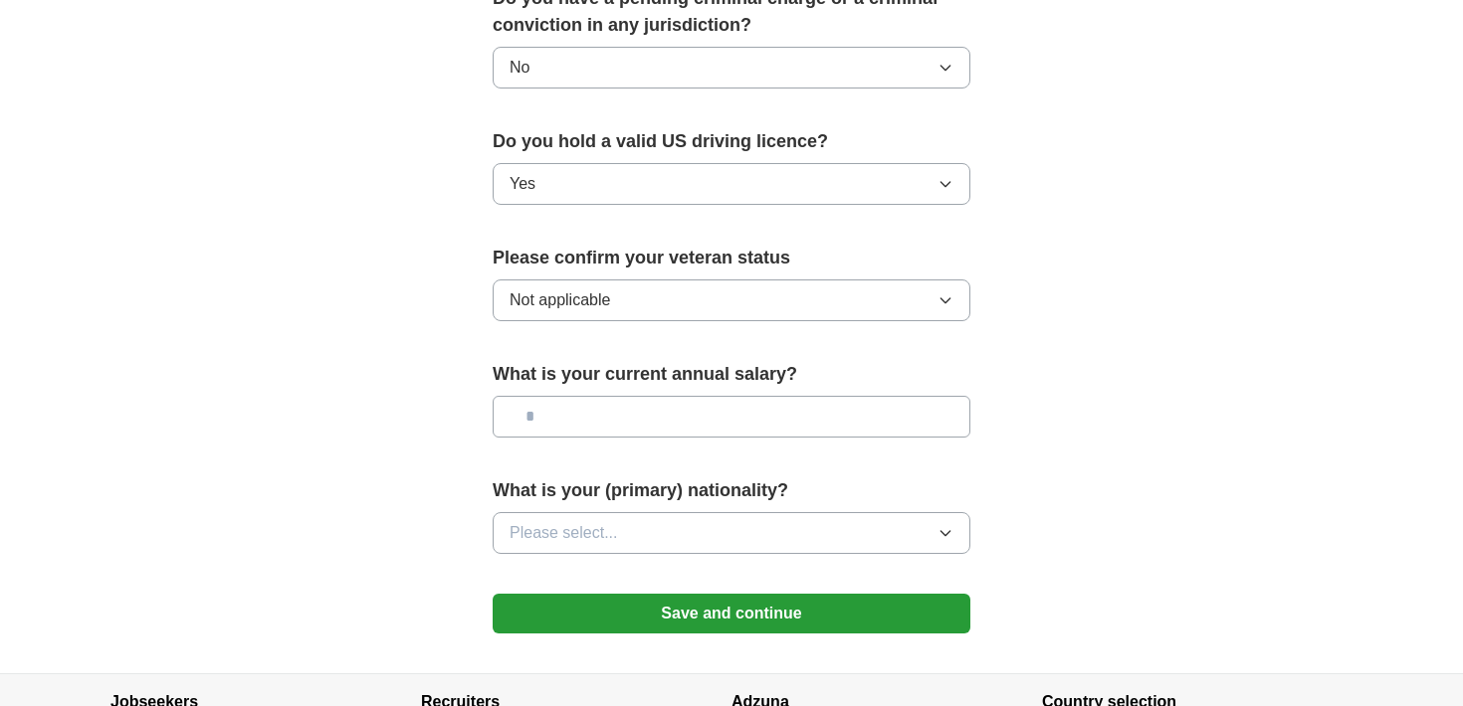
click at [653, 396] on input "text" at bounding box center [732, 417] width 478 height 42
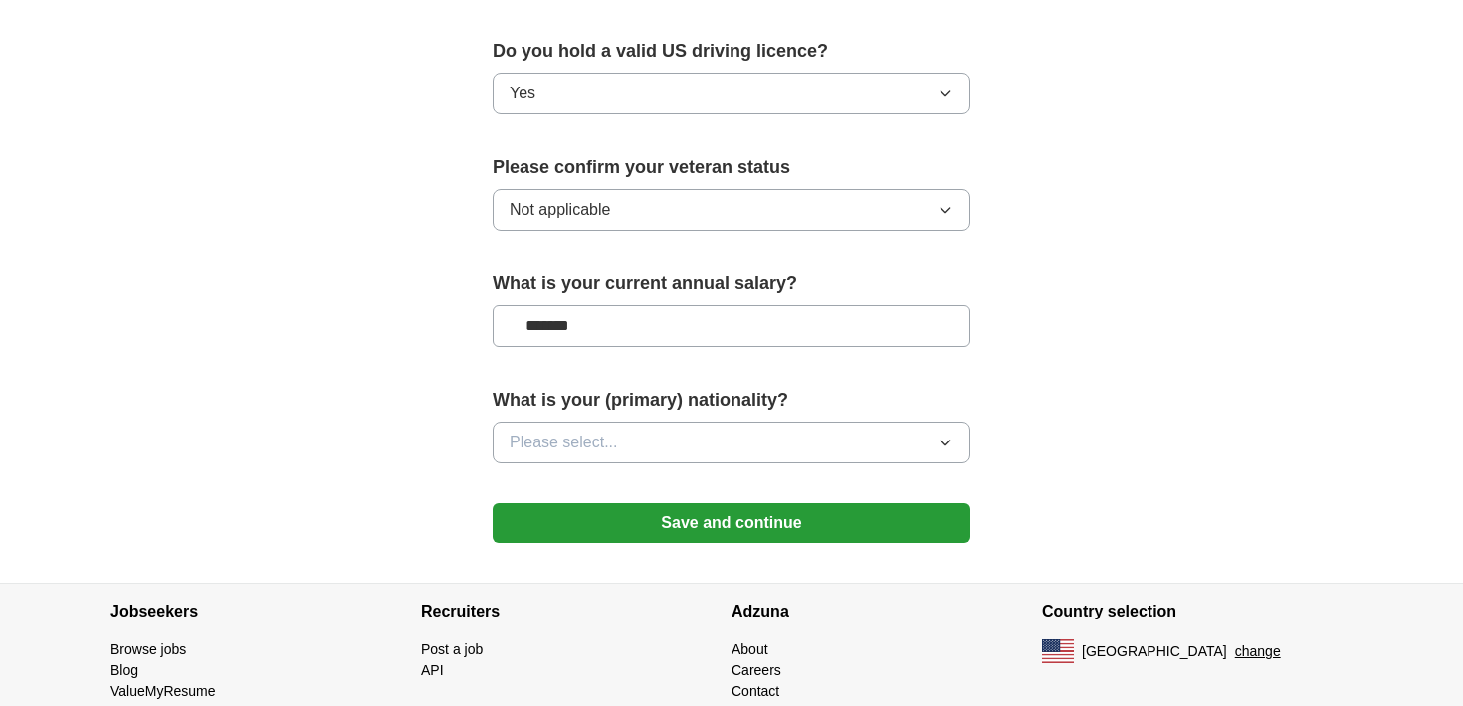
scroll to position [1304, 0]
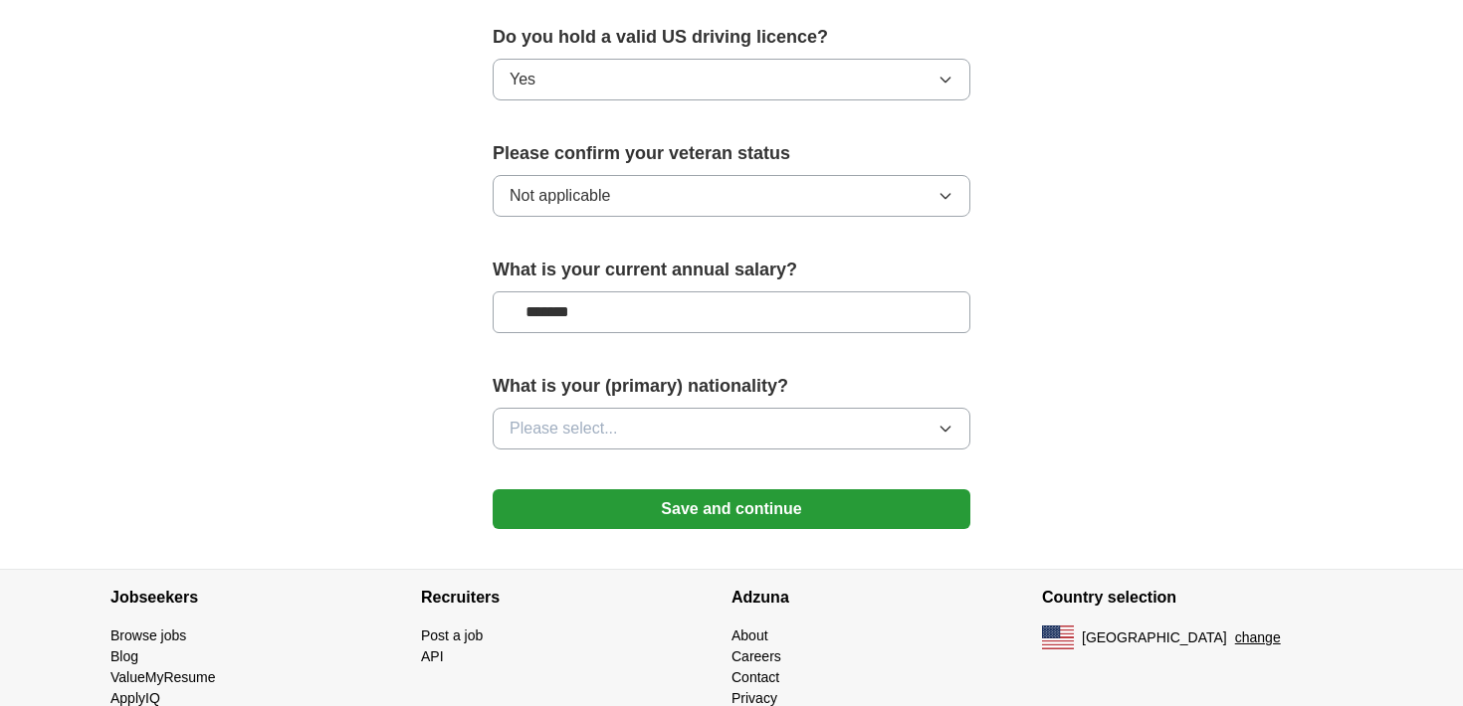
type input "*******"
click at [852, 408] on button "Please select..." at bounding box center [732, 429] width 478 height 42
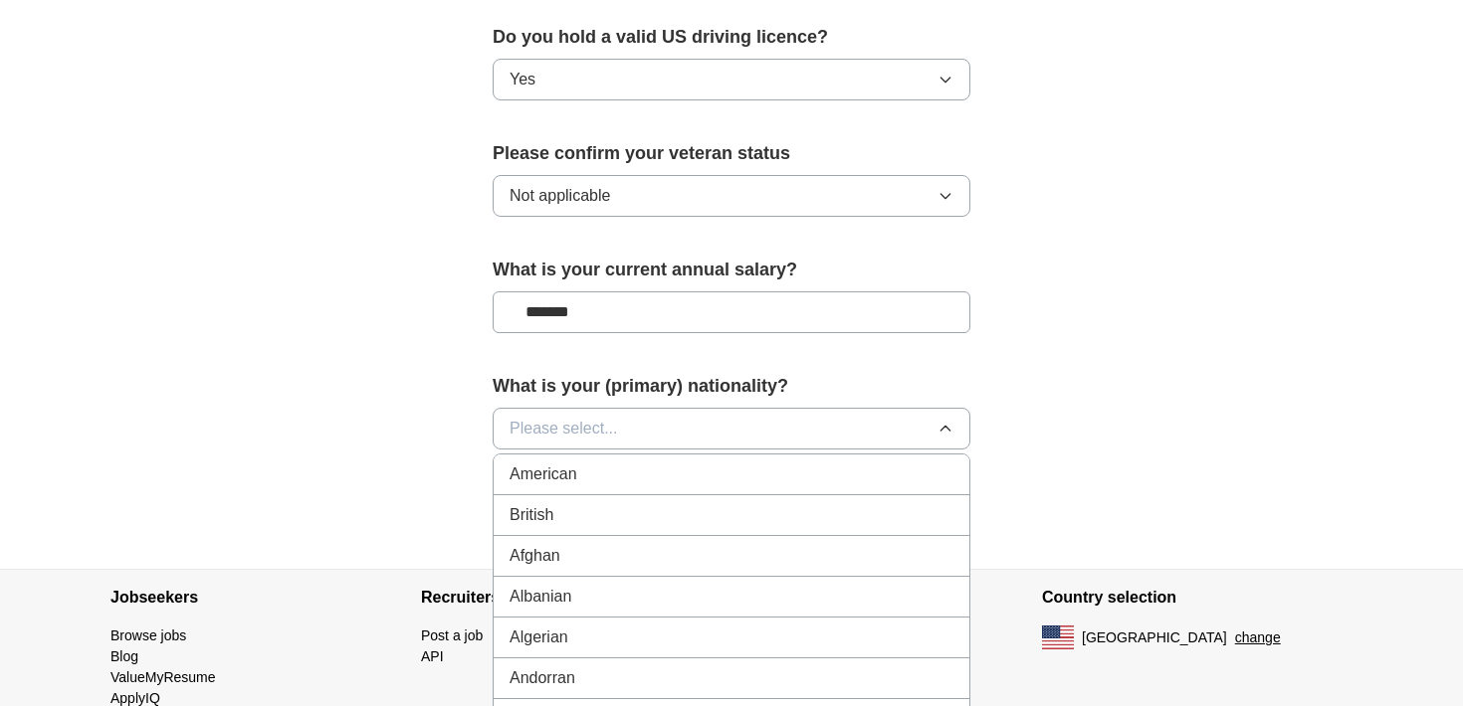
click at [752, 460] on li "American" at bounding box center [732, 475] width 476 height 41
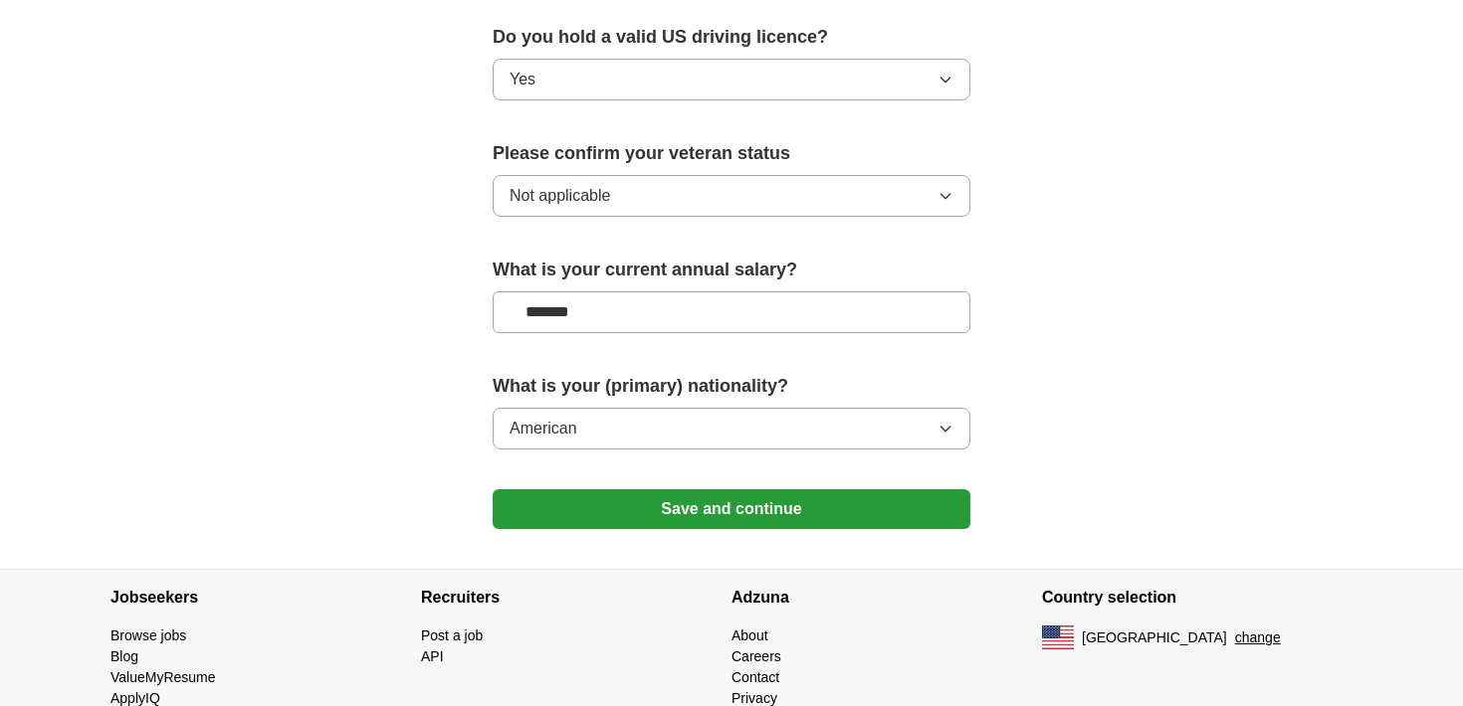
click at [732, 490] on button "Save and continue" at bounding box center [732, 510] width 478 height 40
